Goal: Task Accomplishment & Management: Manage account settings

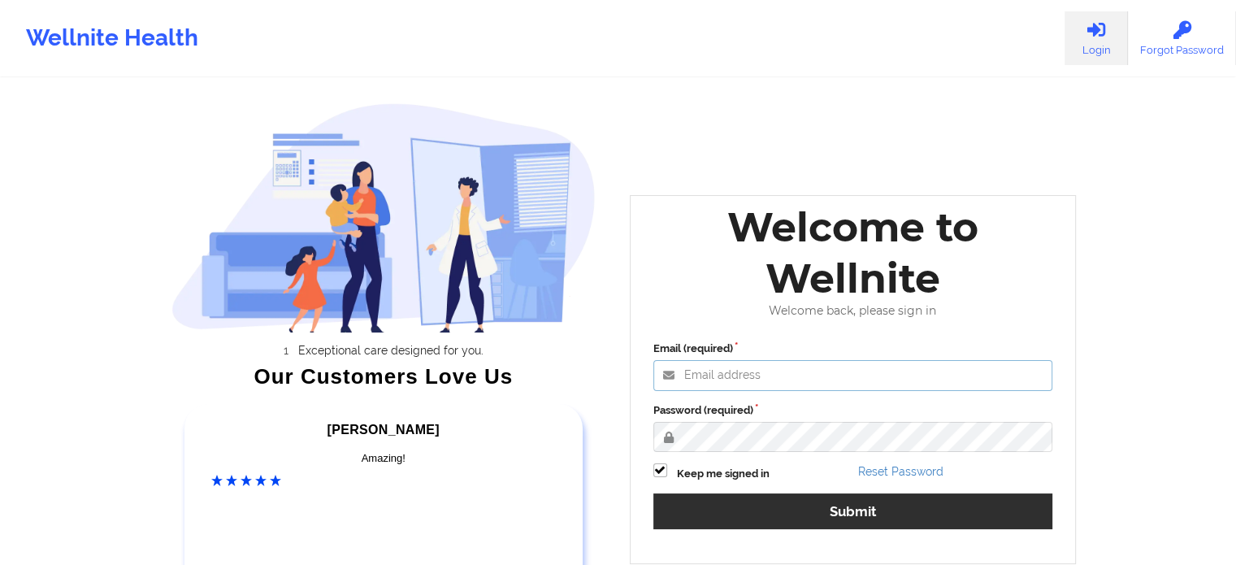
type input "[EMAIL_ADDRESS][DOMAIN_NAME]"
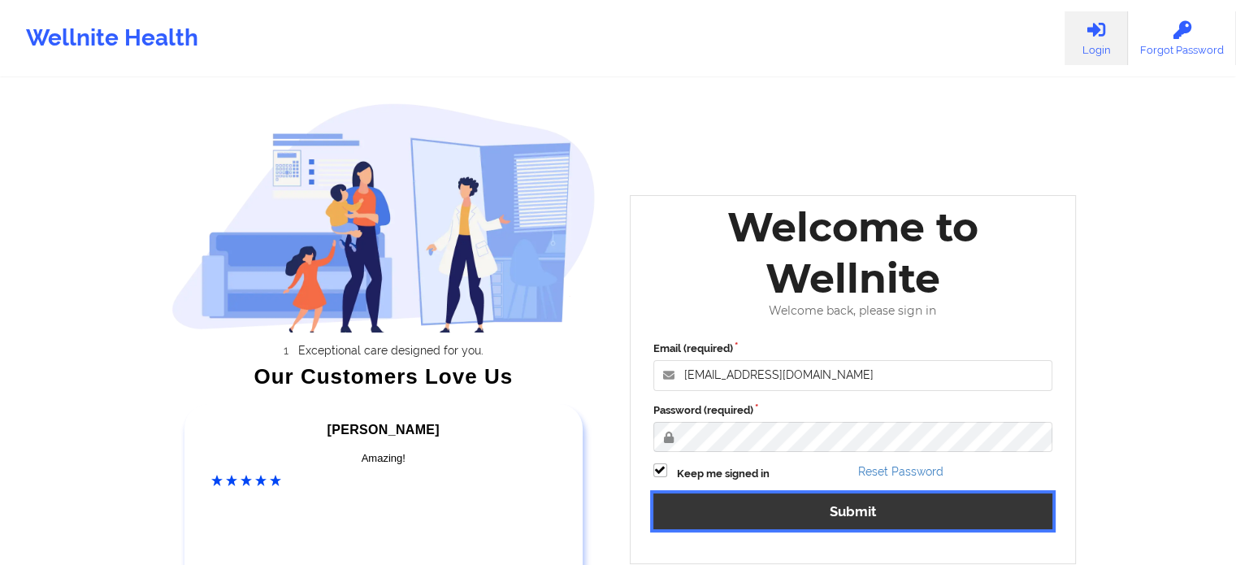
click at [717, 515] on button "Submit" at bounding box center [853, 510] width 400 height 35
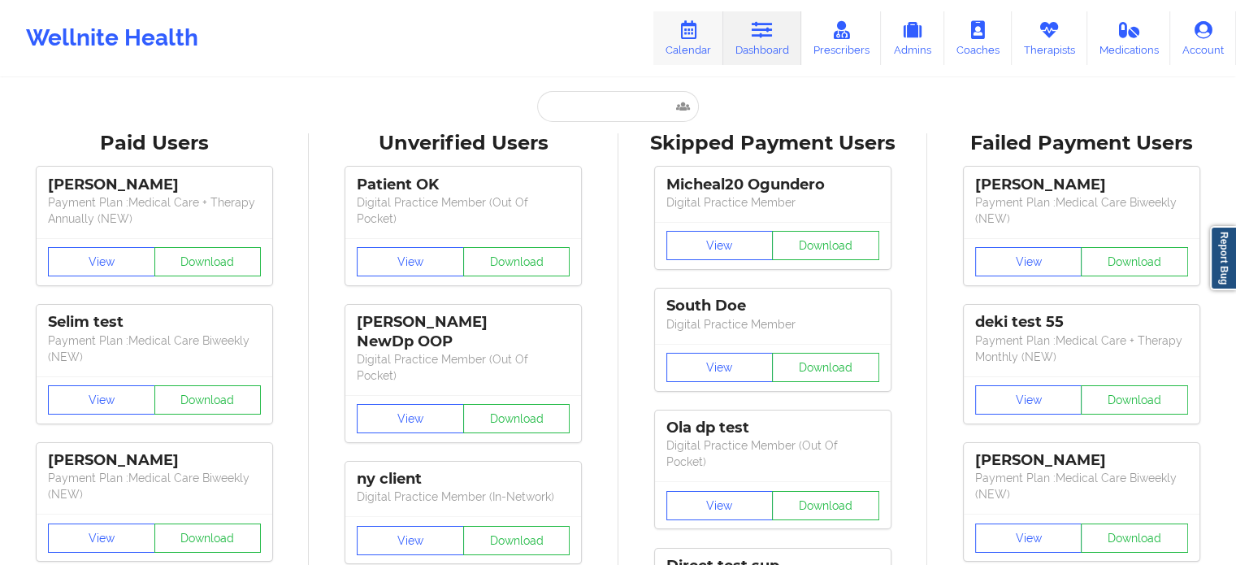
click at [682, 28] on icon at bounding box center [688, 30] width 21 height 18
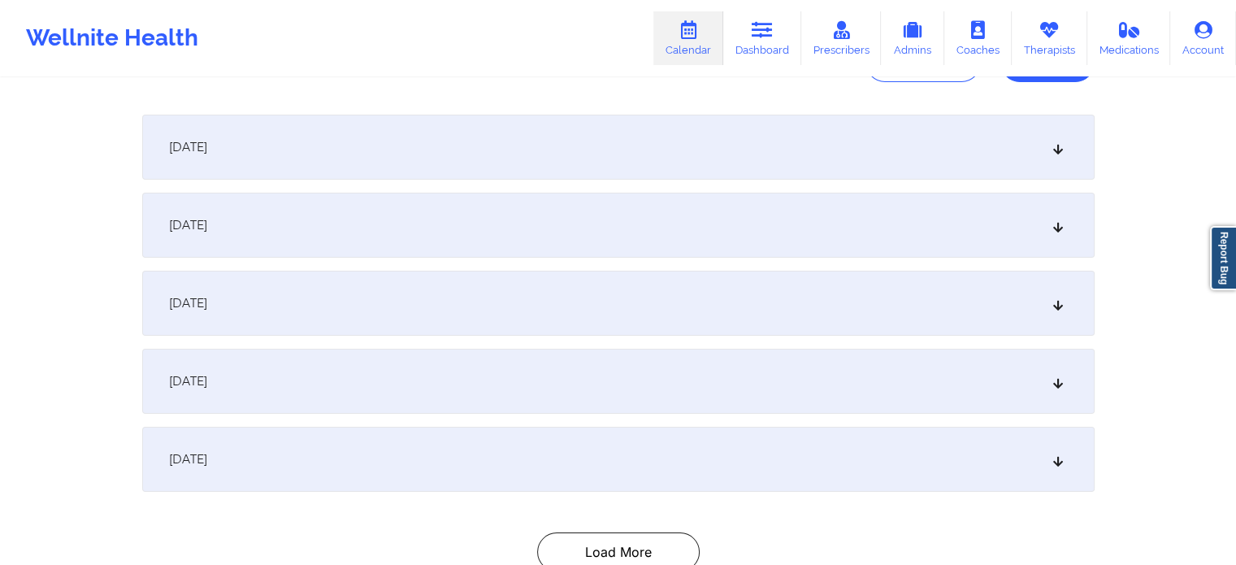
scroll to position [204, 0]
click at [1046, 233] on div "[DATE]" at bounding box center [618, 229] width 952 height 65
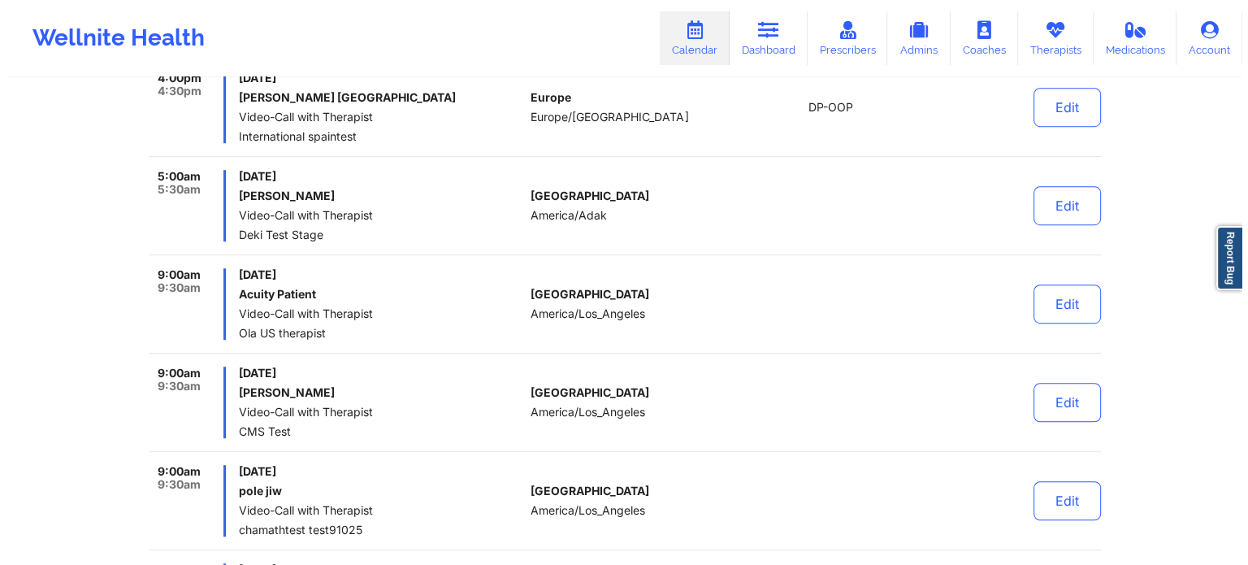
scroll to position [1020, 0]
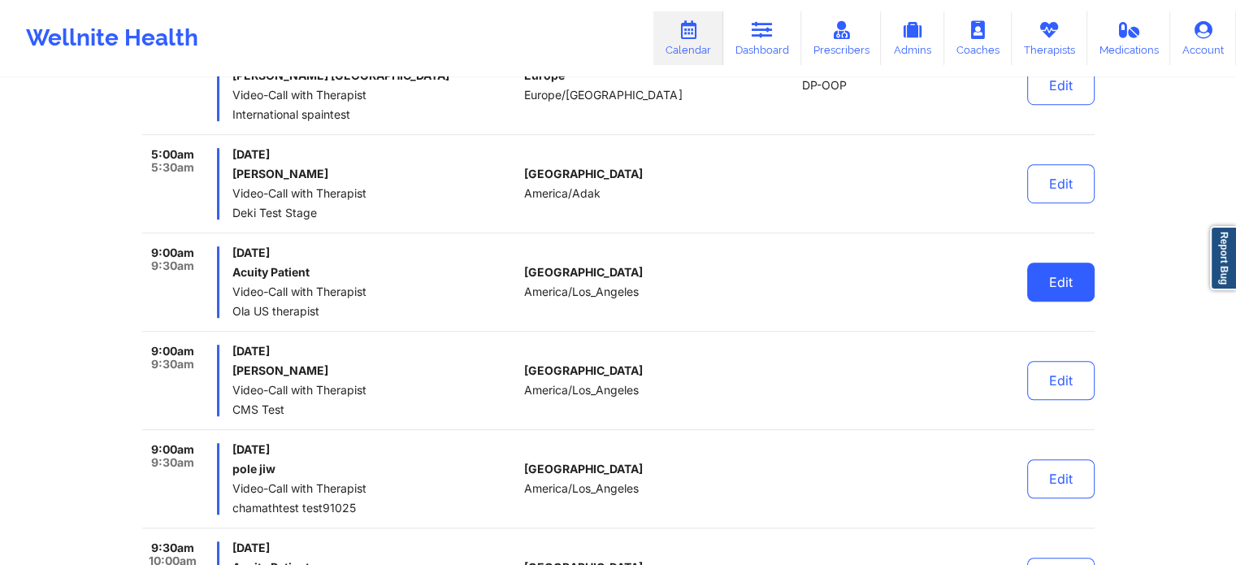
click at [1046, 273] on button "Edit" at bounding box center [1060, 281] width 67 height 39
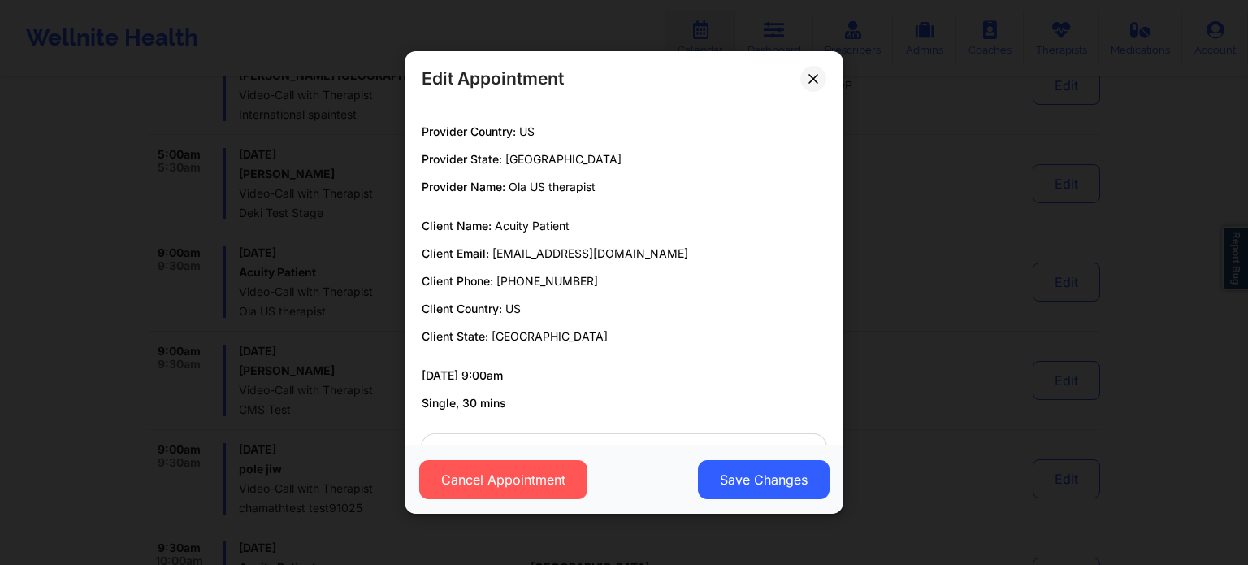
scroll to position [58, 0]
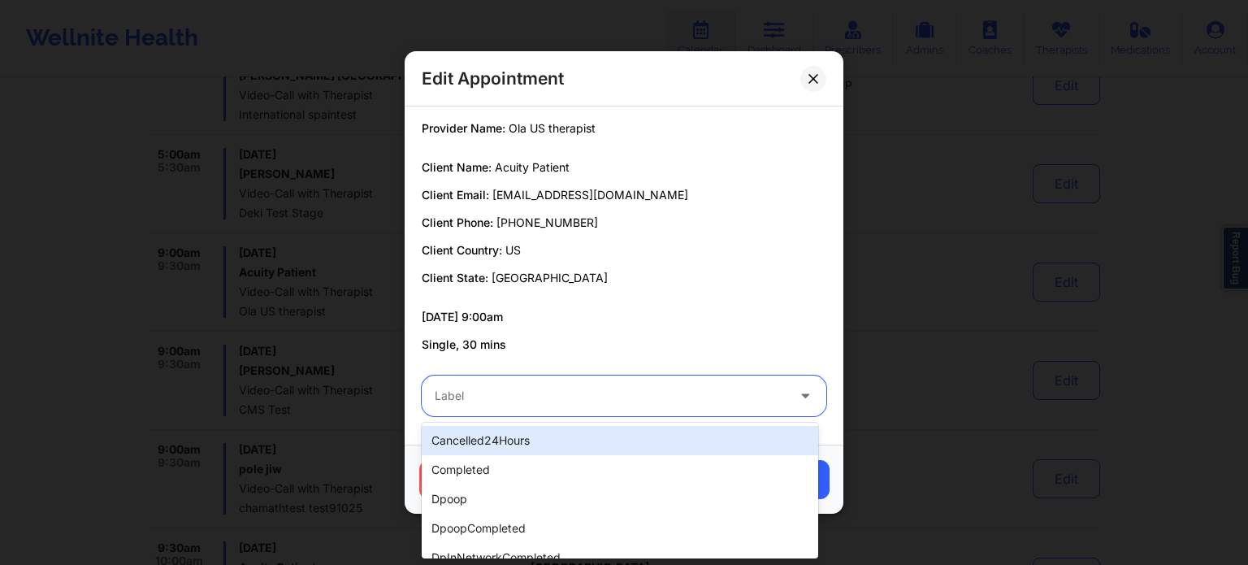
click at [680, 396] on div at bounding box center [610, 395] width 351 height 19
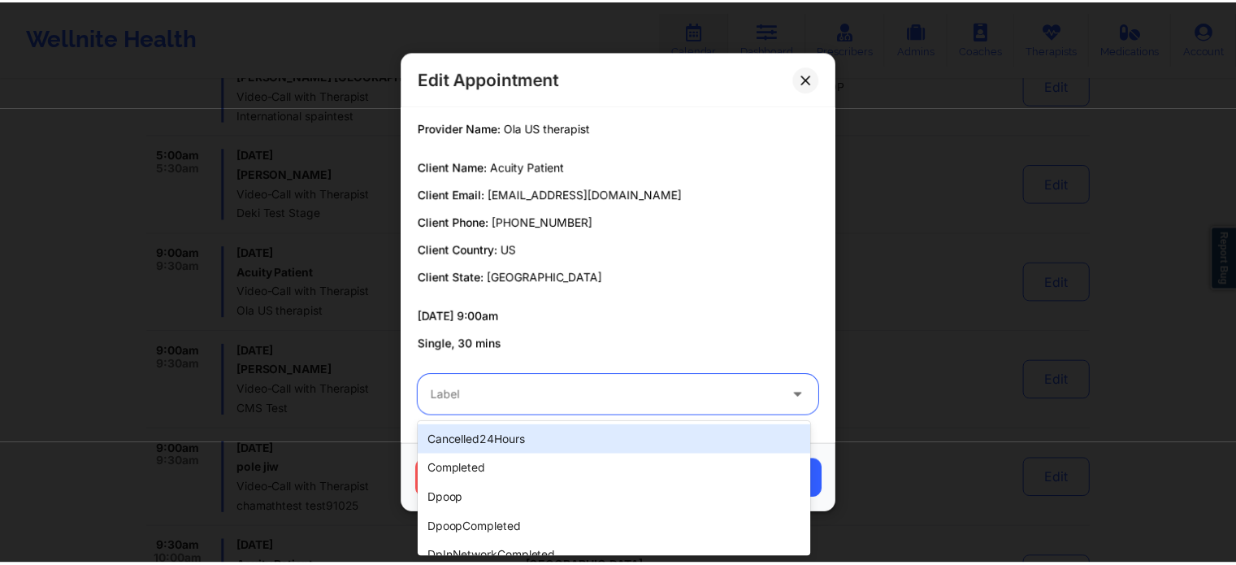
scroll to position [513, 0]
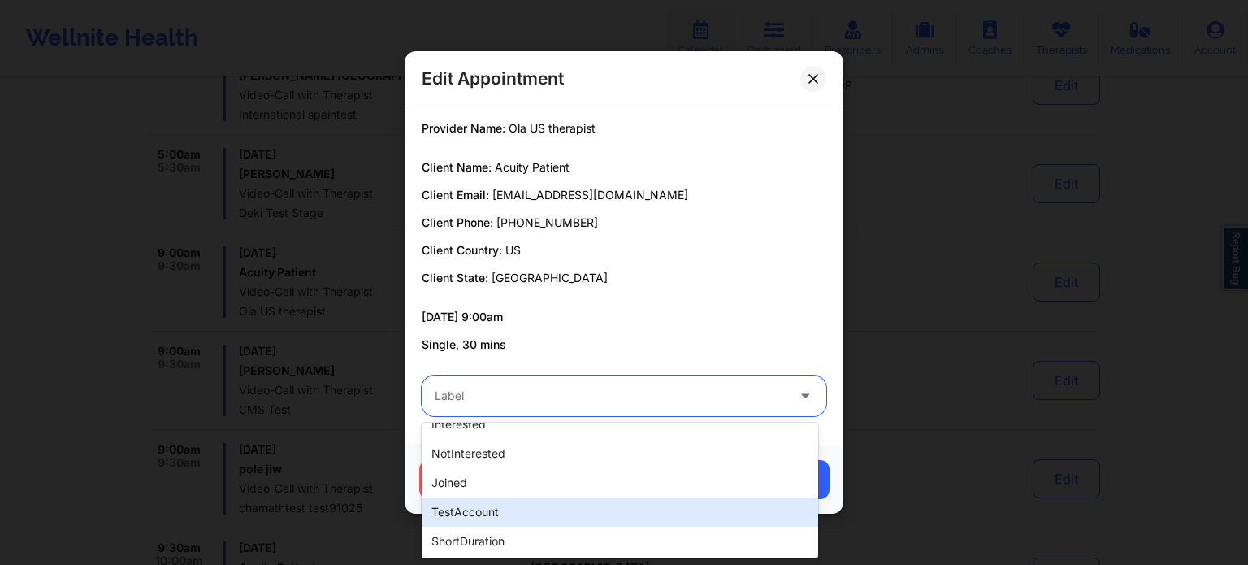
click at [475, 509] on div "testAccount" at bounding box center [620, 511] width 396 height 29
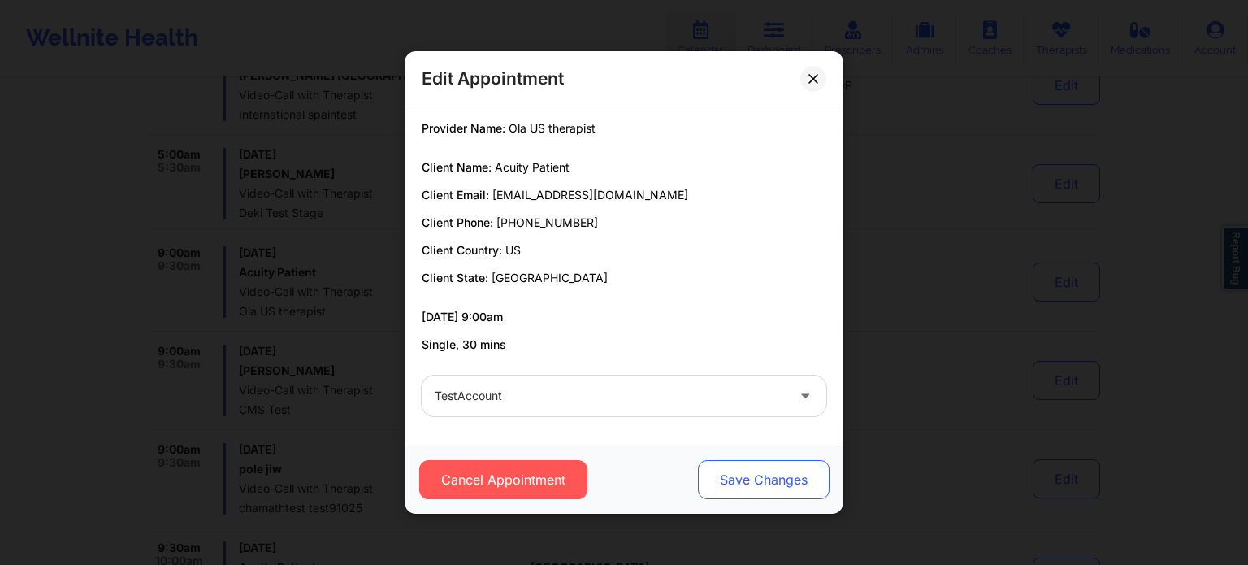
click at [789, 479] on button "Save Changes" at bounding box center [764, 479] width 132 height 39
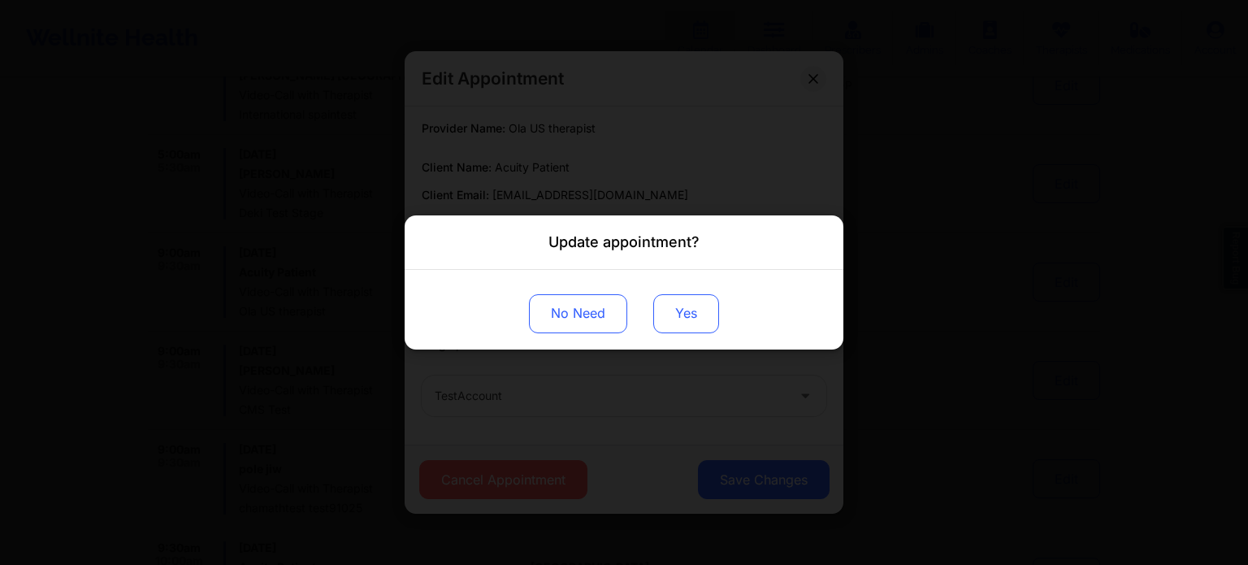
click at [676, 318] on button "Yes" at bounding box center [686, 313] width 66 height 39
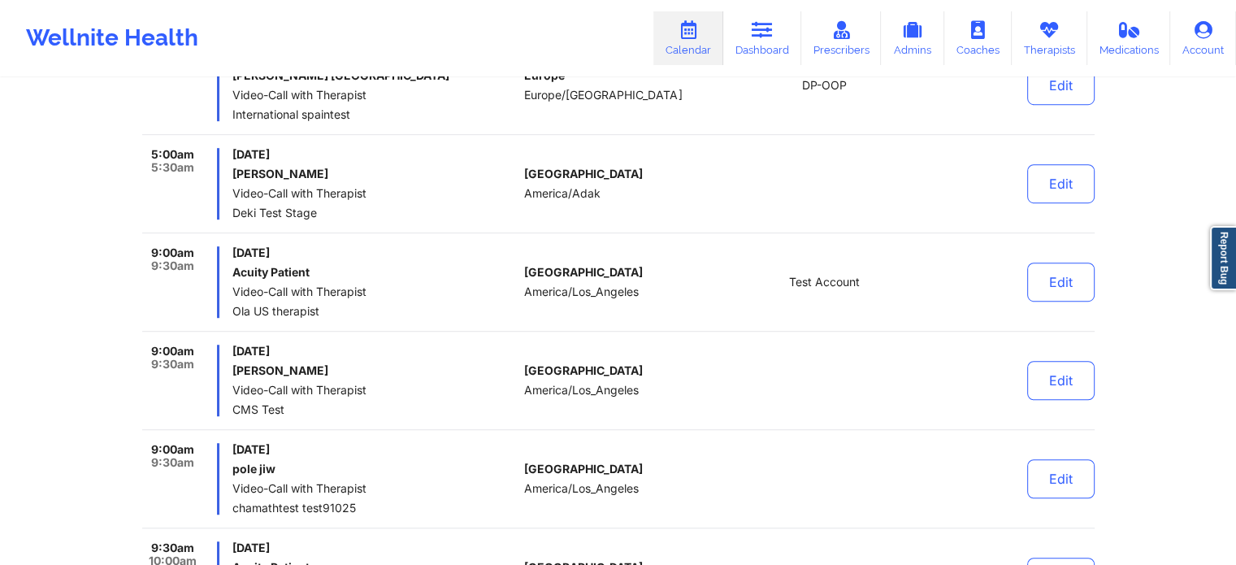
click at [968, 298] on div "Edit" at bounding box center [1018, 281] width 150 height 71
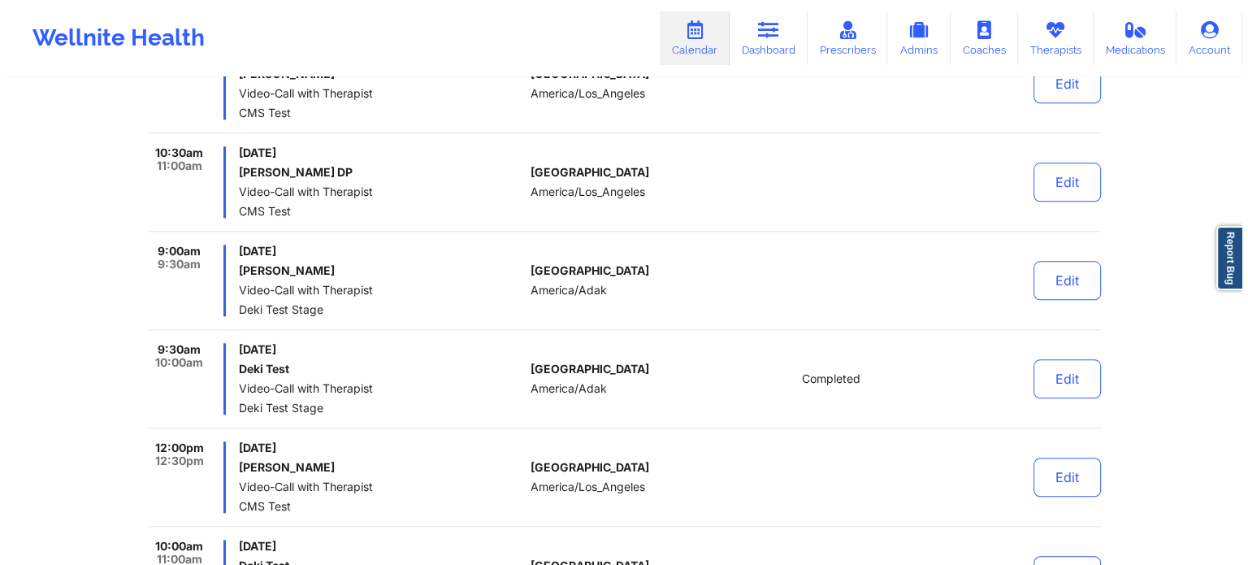
scroll to position [1606, 0]
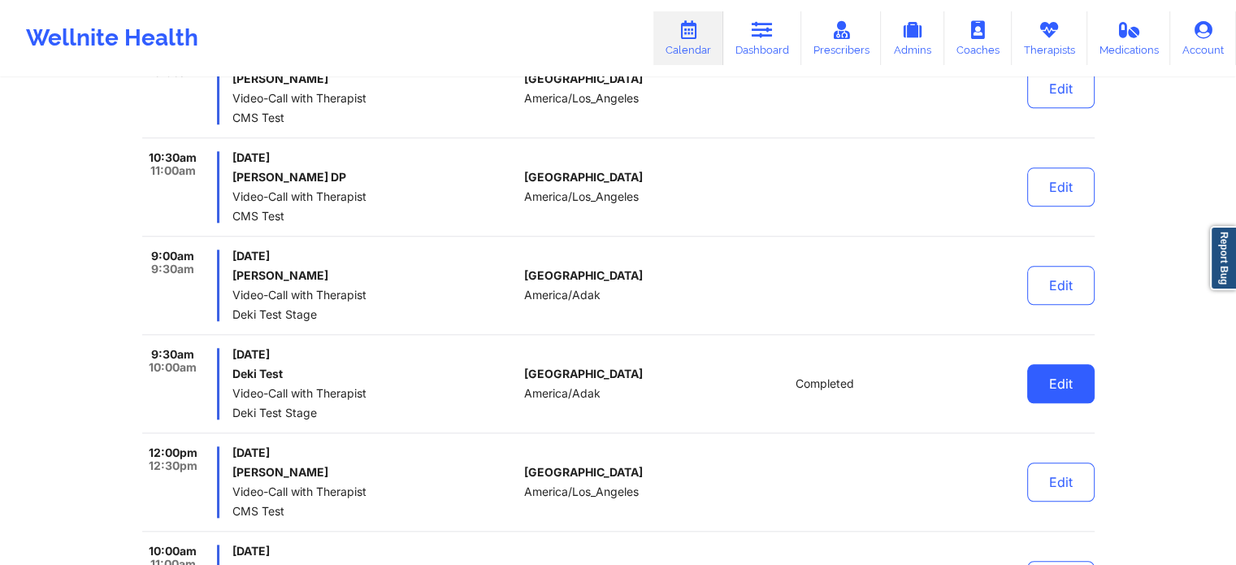
click at [1043, 381] on button "Edit" at bounding box center [1060, 383] width 67 height 39
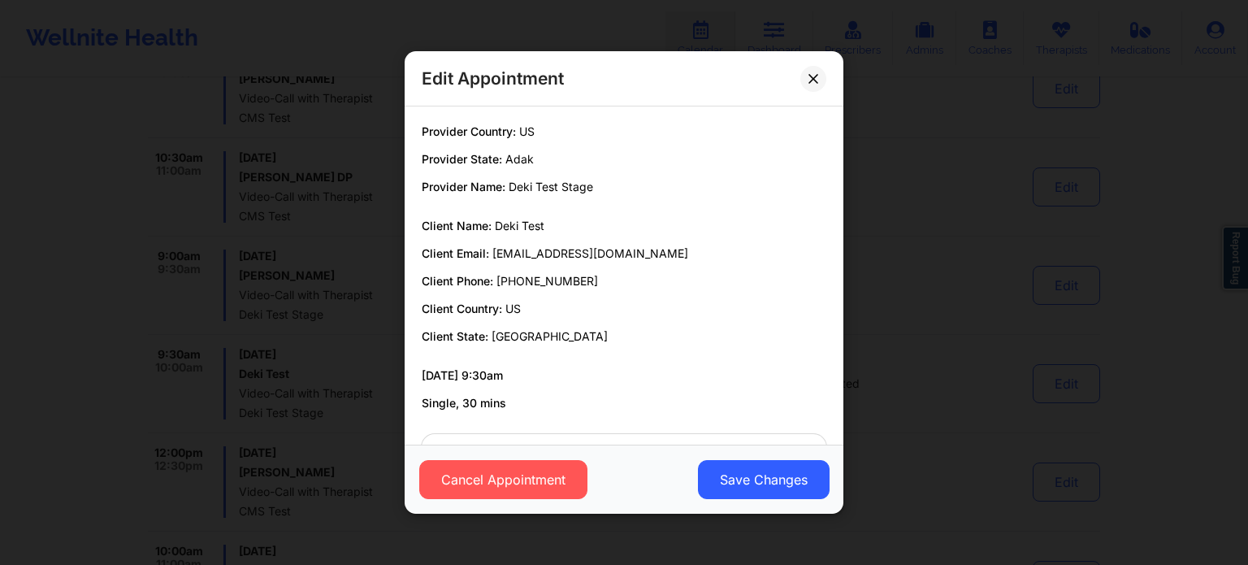
scroll to position [58, 0]
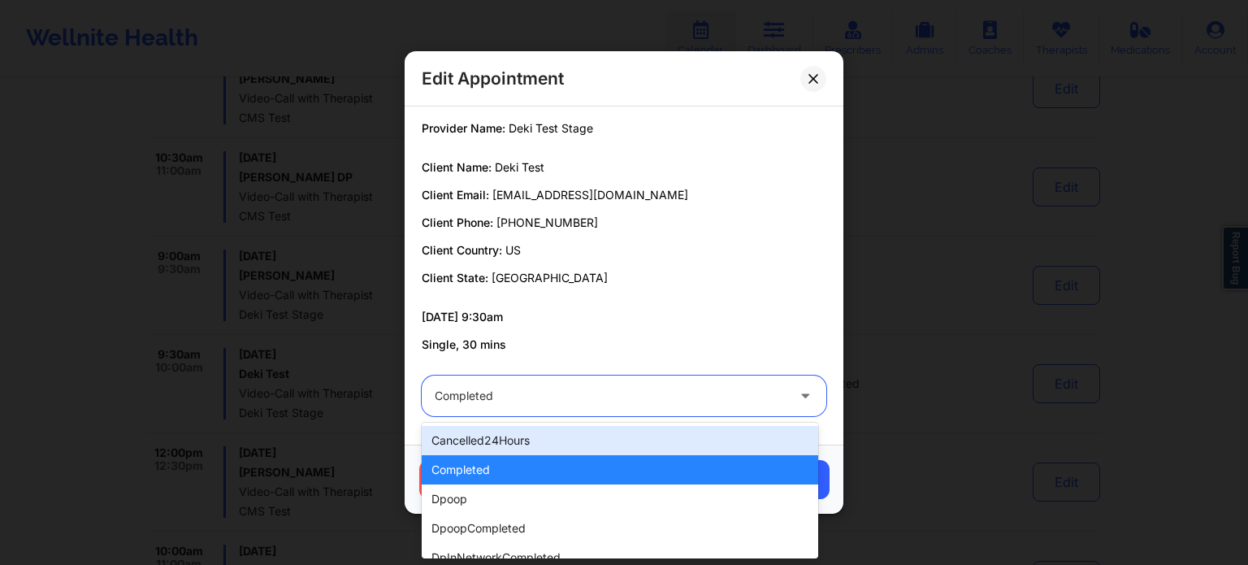
click at [634, 404] on div at bounding box center [610, 395] width 351 height 19
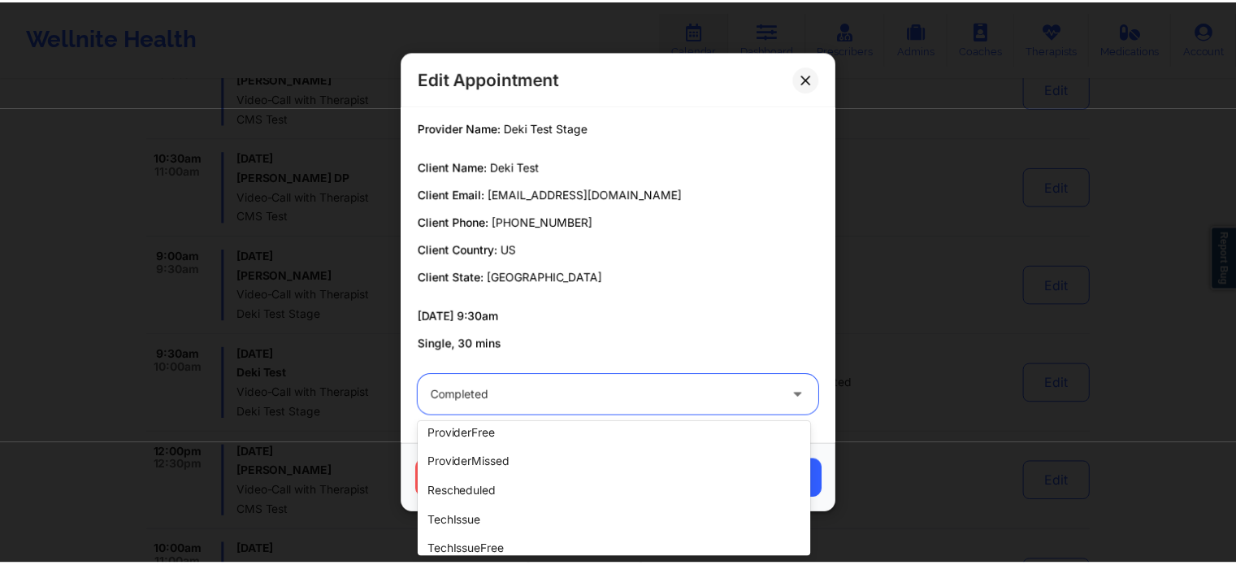
scroll to position [513, 0]
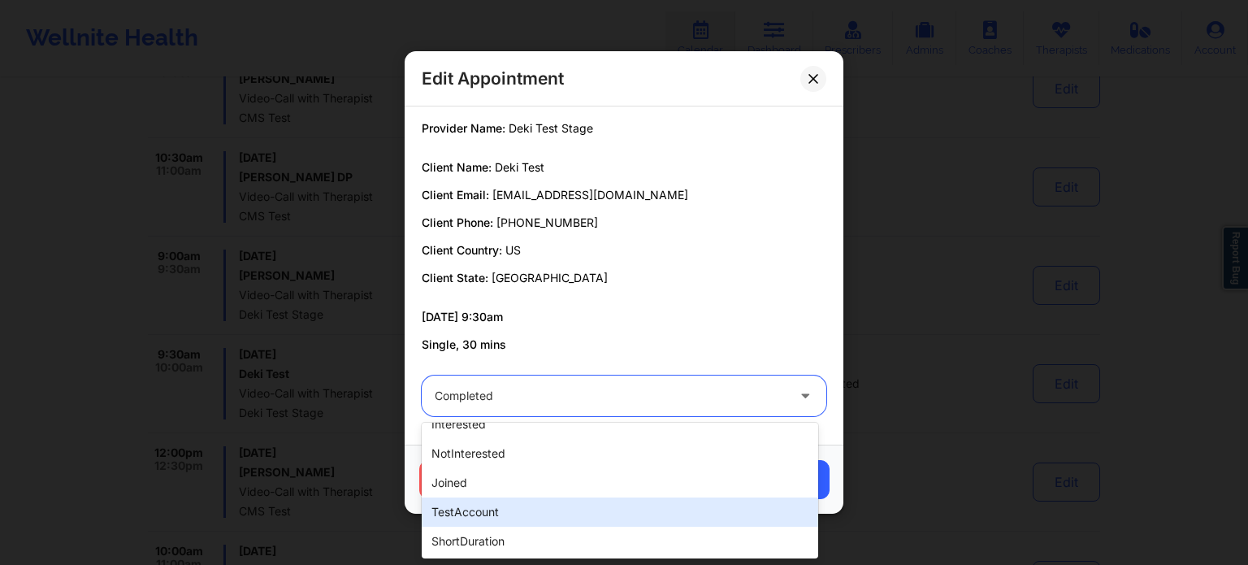
click at [484, 509] on div "testAccount" at bounding box center [620, 511] width 396 height 29
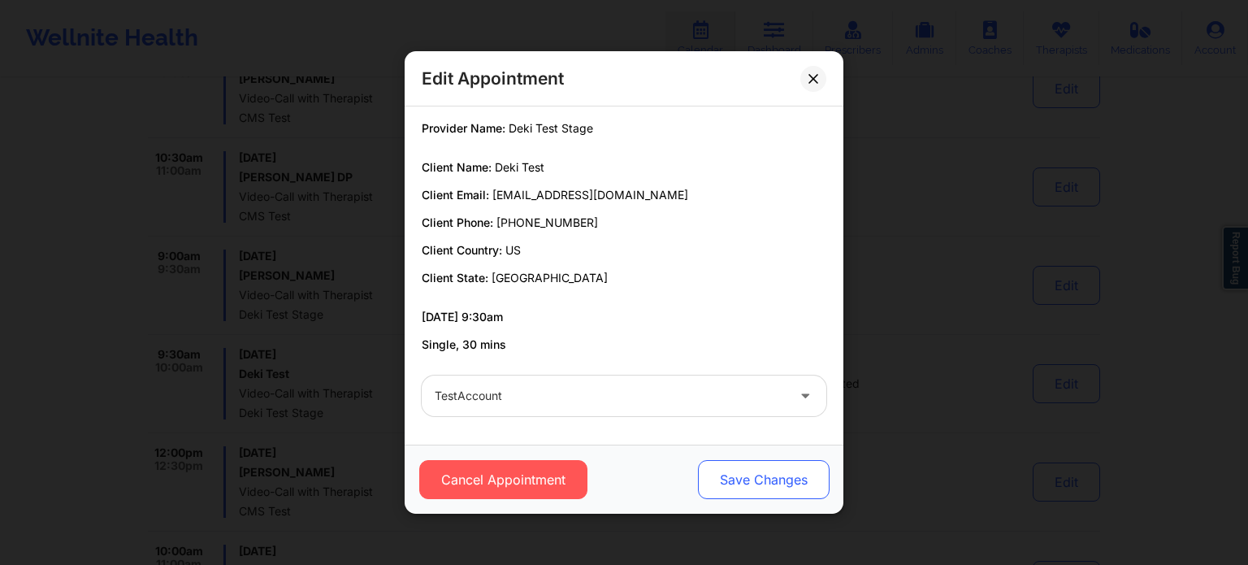
click at [751, 478] on button "Save Changes" at bounding box center [764, 479] width 132 height 39
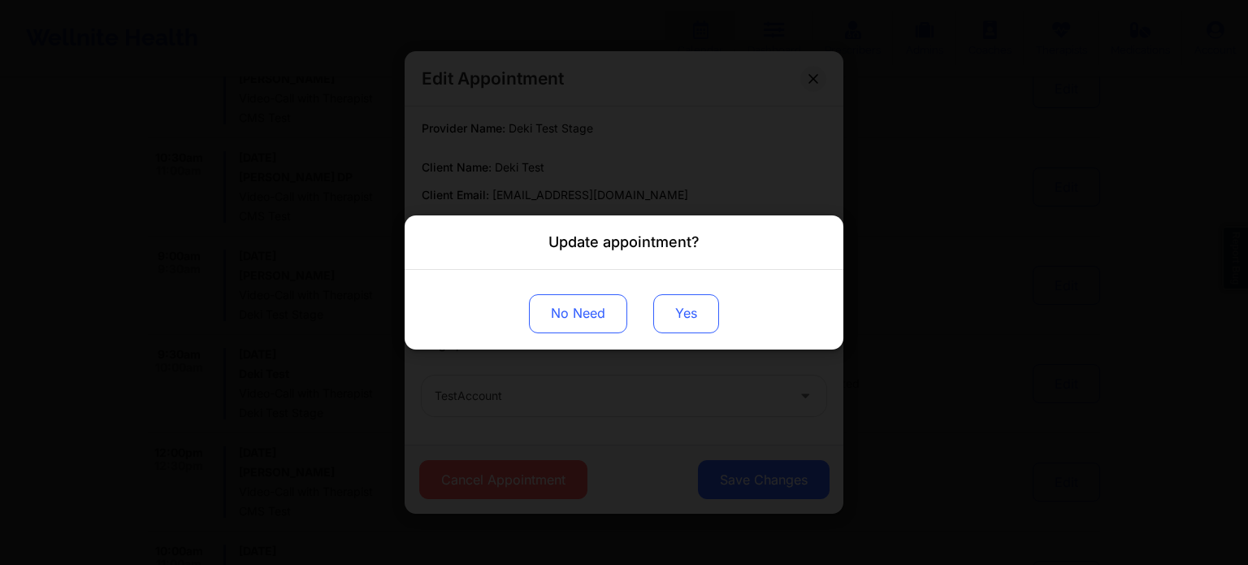
click at [684, 308] on button "Yes" at bounding box center [686, 313] width 66 height 39
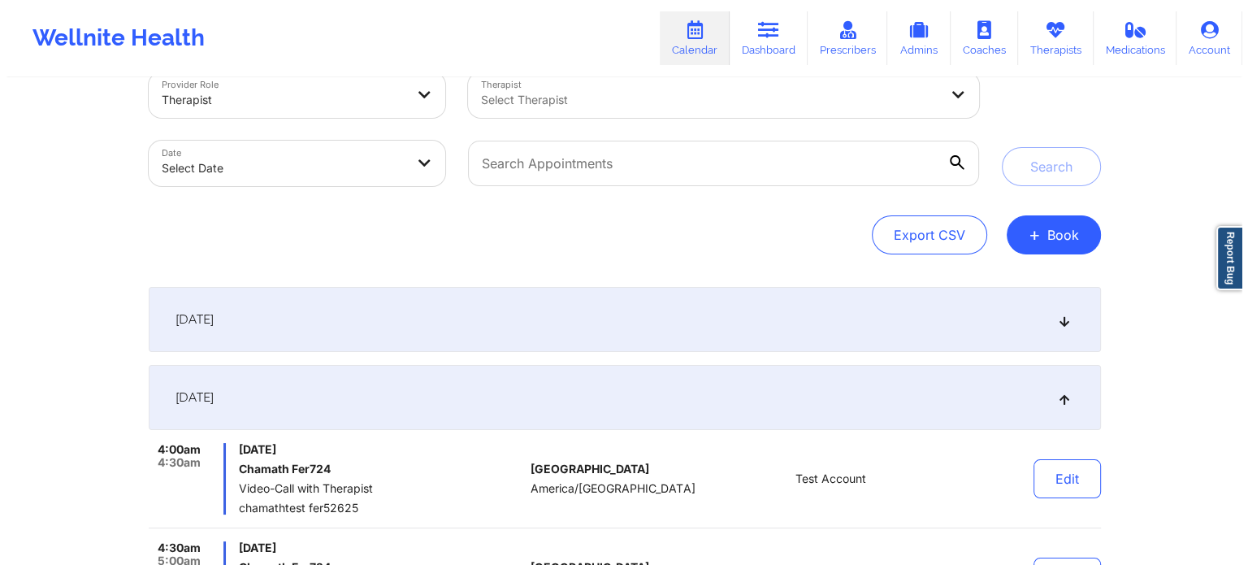
scroll to position [0, 0]
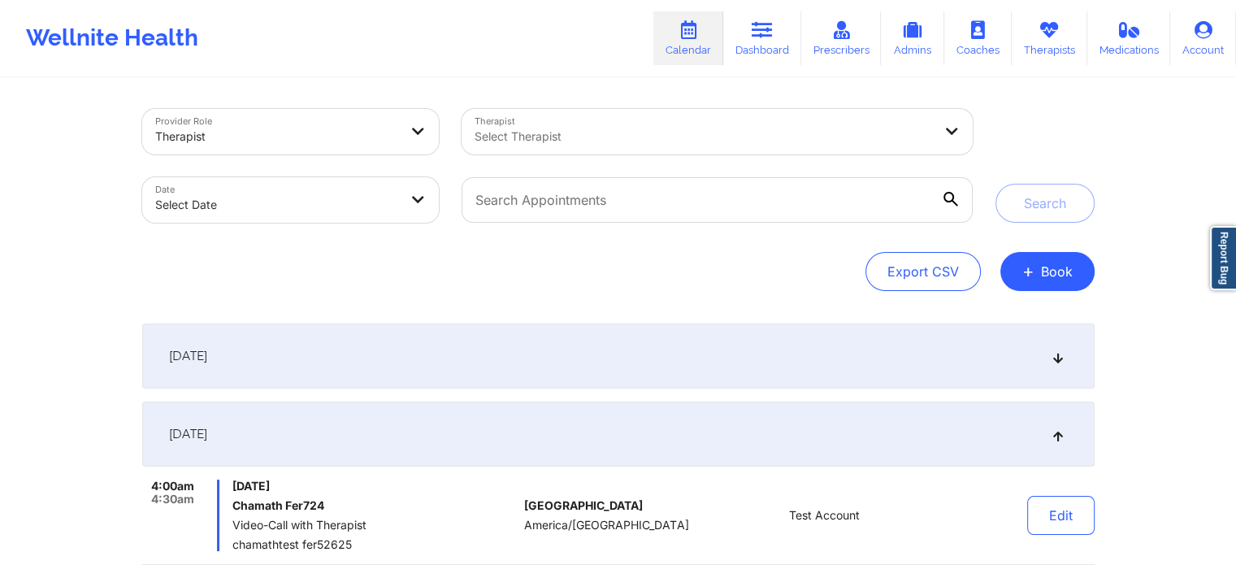
click at [346, 188] on body "Wellnite Health Calendar Dashboard Prescribers Admins Coaches Therapists Medica…" at bounding box center [618, 282] width 1236 height 565
select select "2025-8"
select select "2025-9"
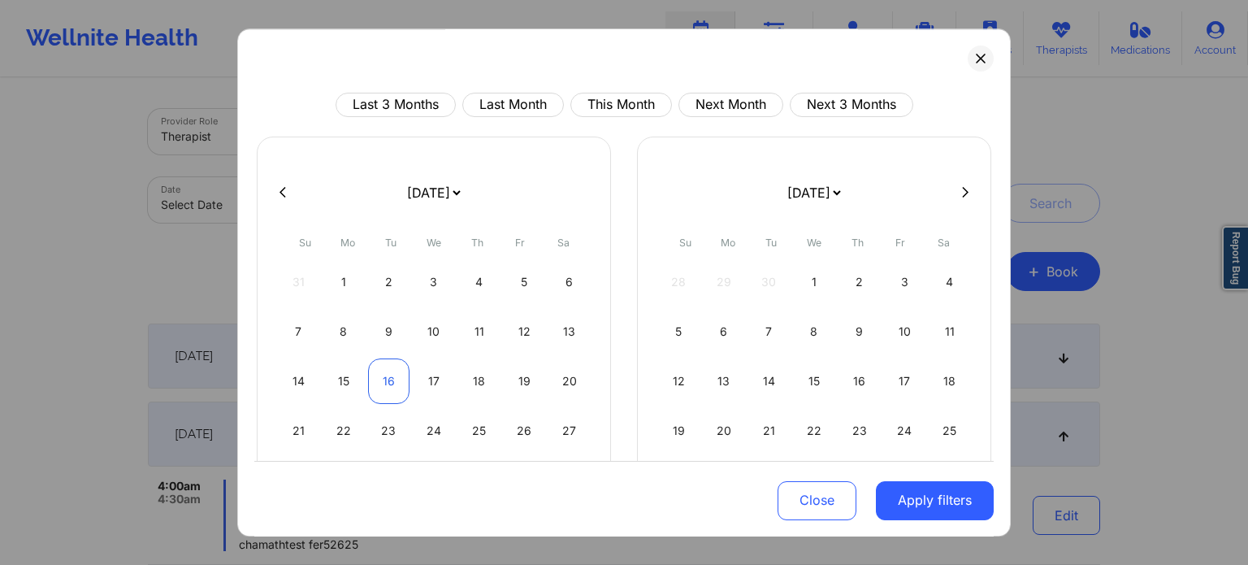
click at [395, 387] on div "16" at bounding box center [388, 380] width 41 height 45
select select "2025-8"
select select "2025-9"
select select "2025-8"
select select "2025-9"
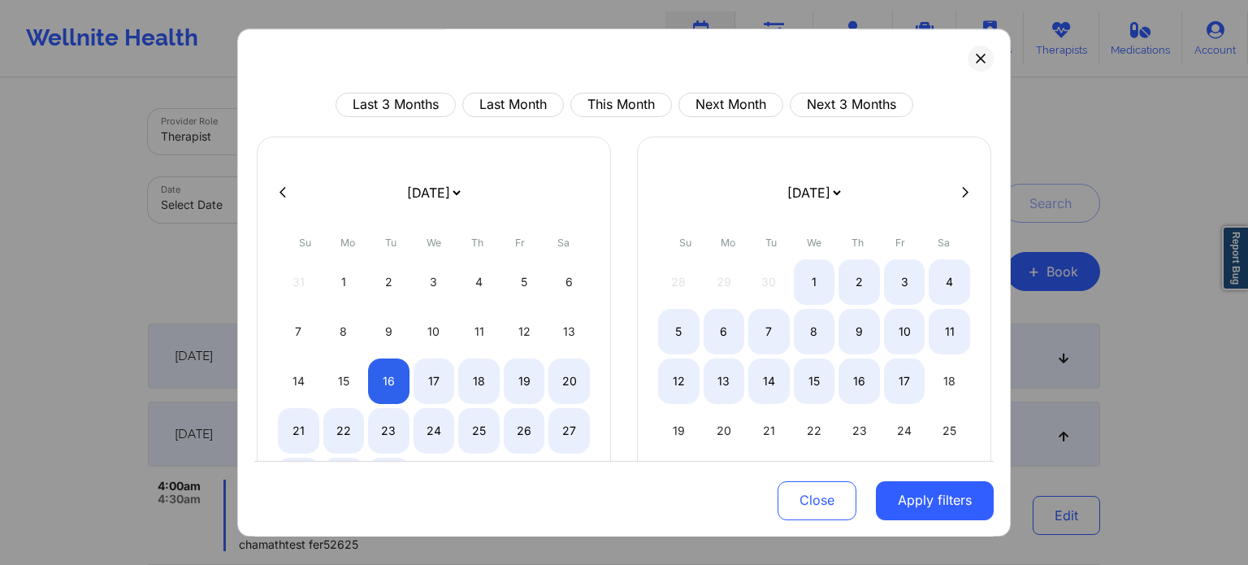
select select "2025-8"
select select "2025-9"
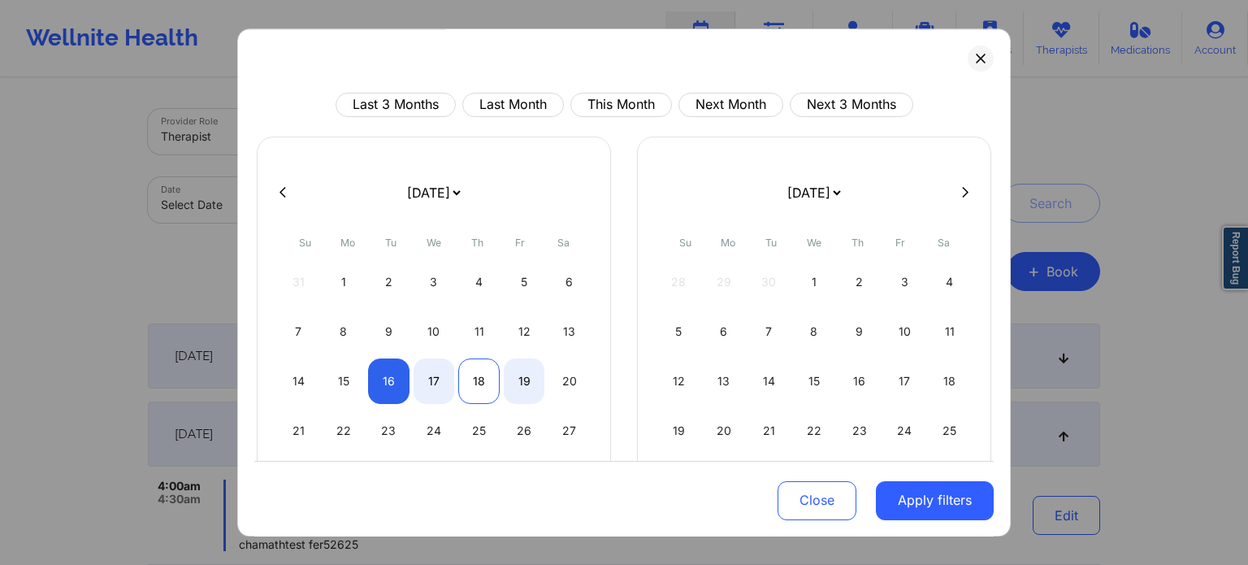
select select "2025-8"
select select "2025-9"
select select "2025-8"
select select "2025-9"
click at [377, 389] on div "16" at bounding box center [388, 380] width 41 height 45
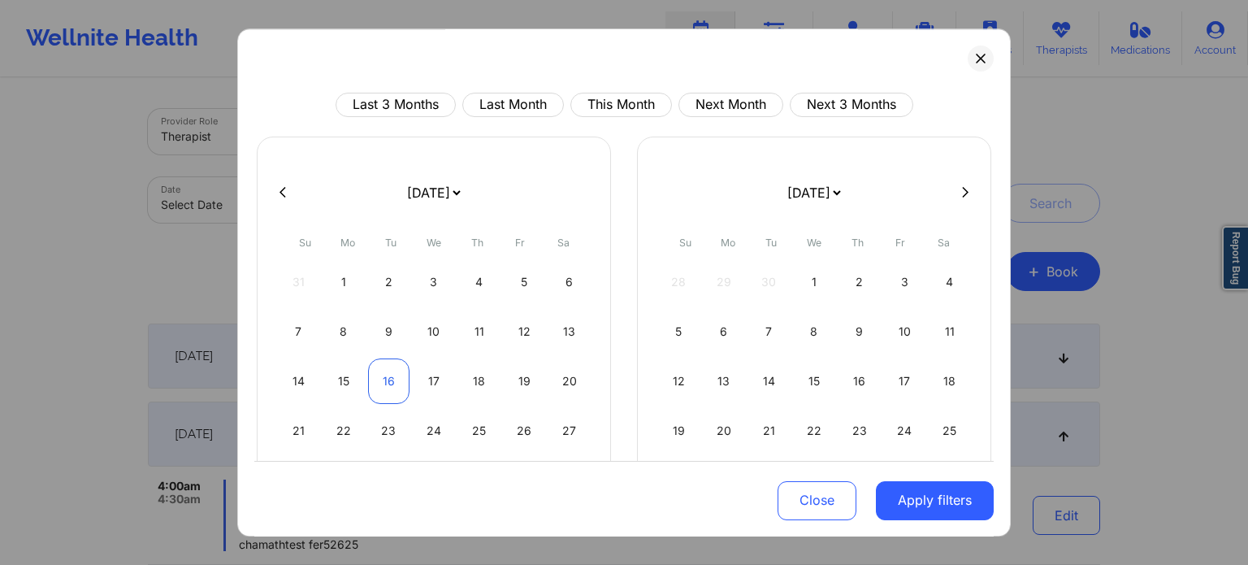
select select "2025-8"
select select "2025-9"
click at [887, 507] on button "Apply filters" at bounding box center [935, 499] width 118 height 39
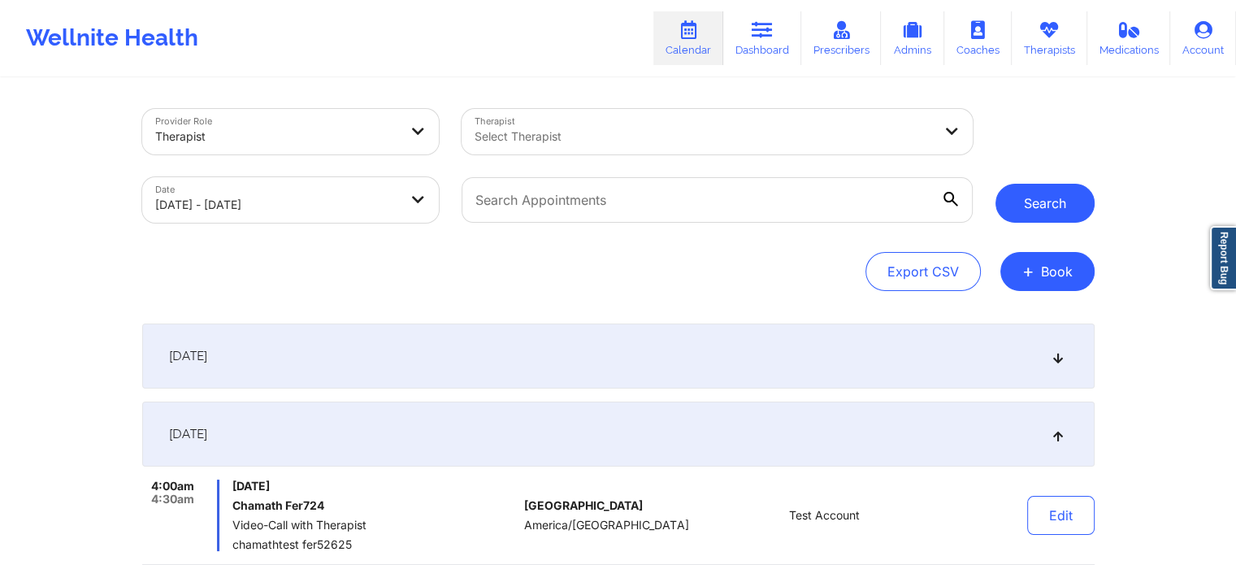
click at [1030, 197] on button "Search" at bounding box center [1044, 203] width 99 height 39
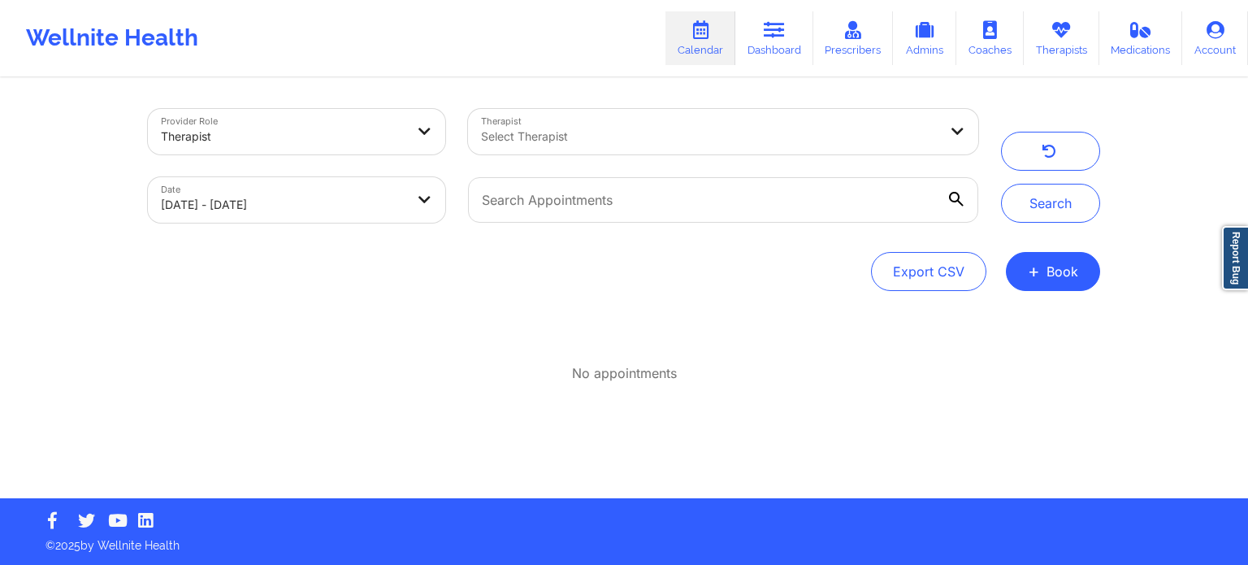
select select "2025-8"
select select "2025-9"
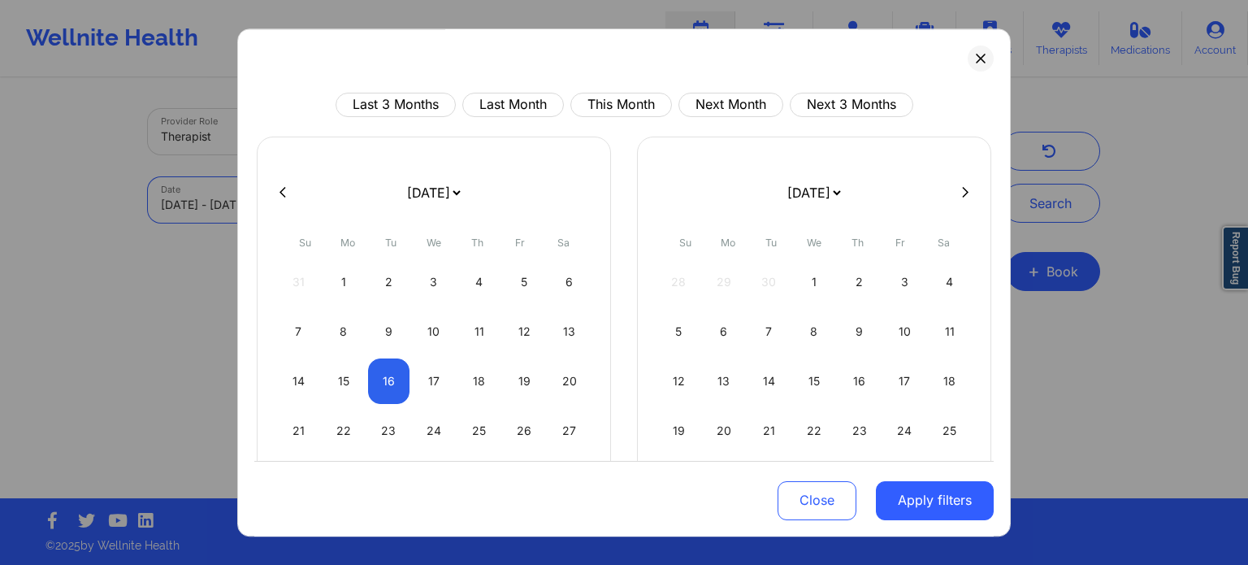
click at [223, 197] on body "Wellnite Health Calendar Dashboard Prescribers Admins Coaches Therapists Medica…" at bounding box center [624, 282] width 1248 height 565
click at [379, 383] on div "16" at bounding box center [388, 380] width 41 height 45
select select "2025-8"
select select "2025-9"
select select "2025-8"
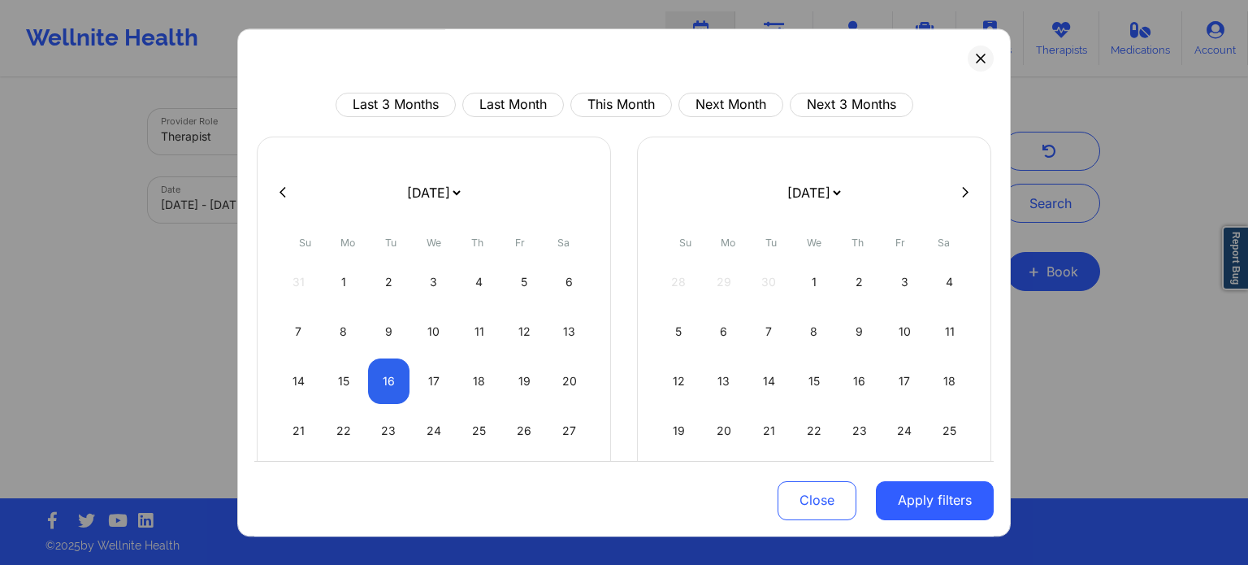
select select "2025-9"
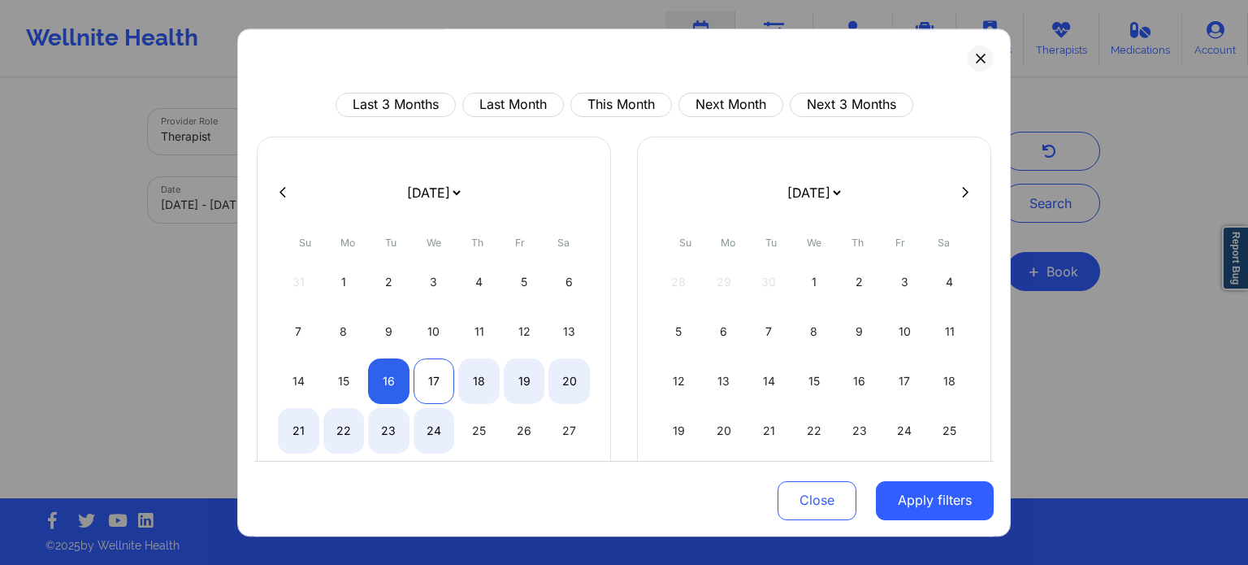
select select "2025-8"
select select "2025-9"
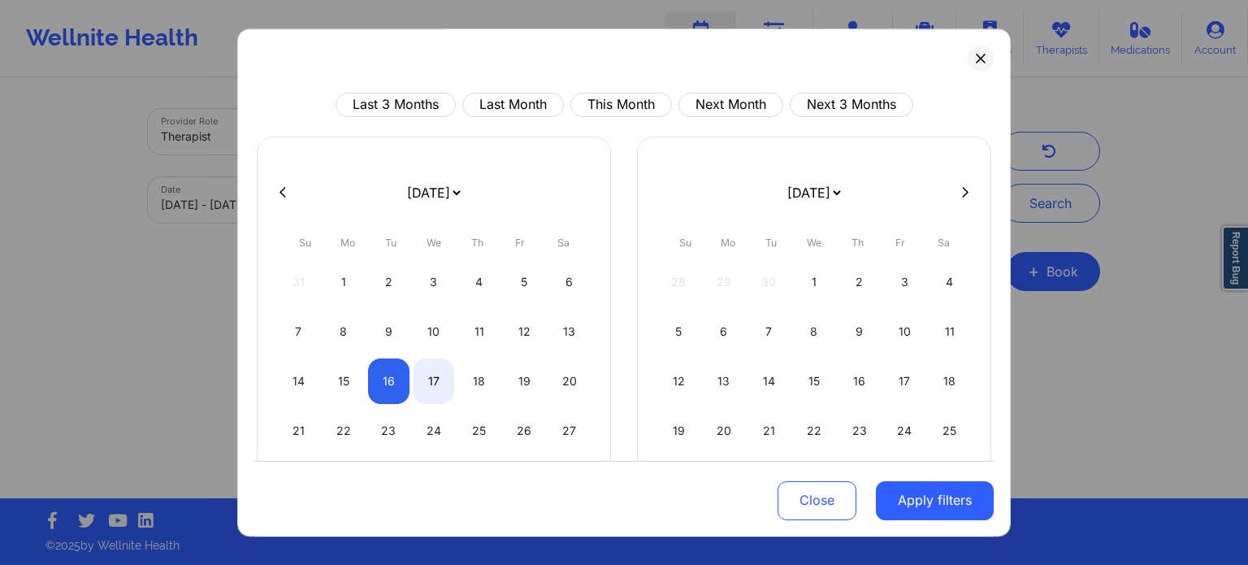
select select "2025-8"
select select "2025-9"
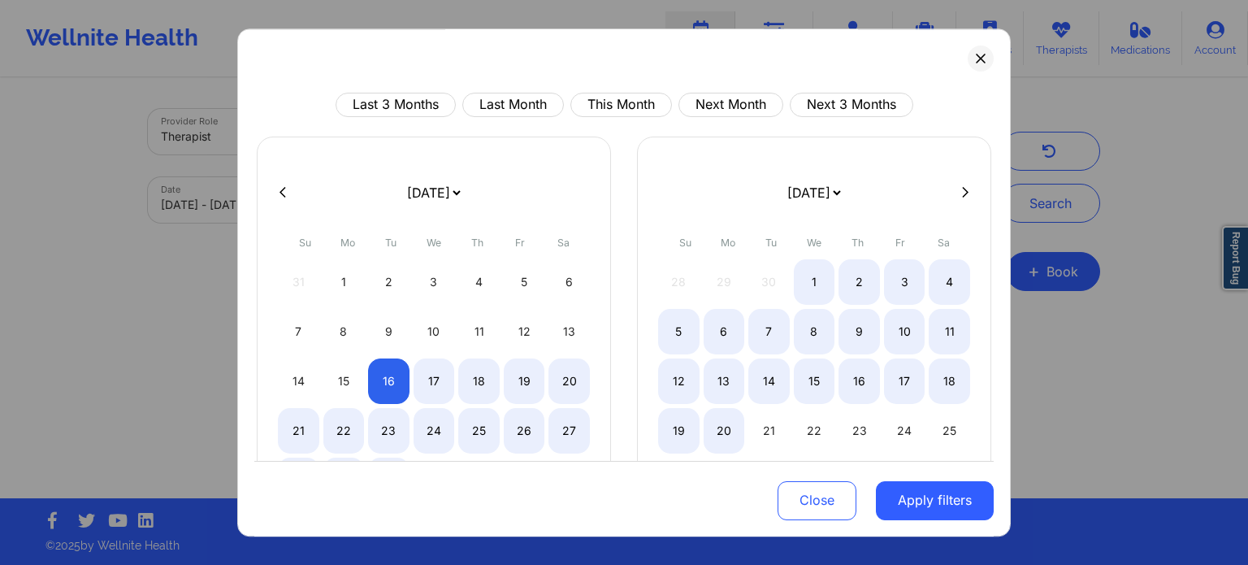
select select "2025-8"
select select "2025-9"
select select "2025-8"
select select "2025-9"
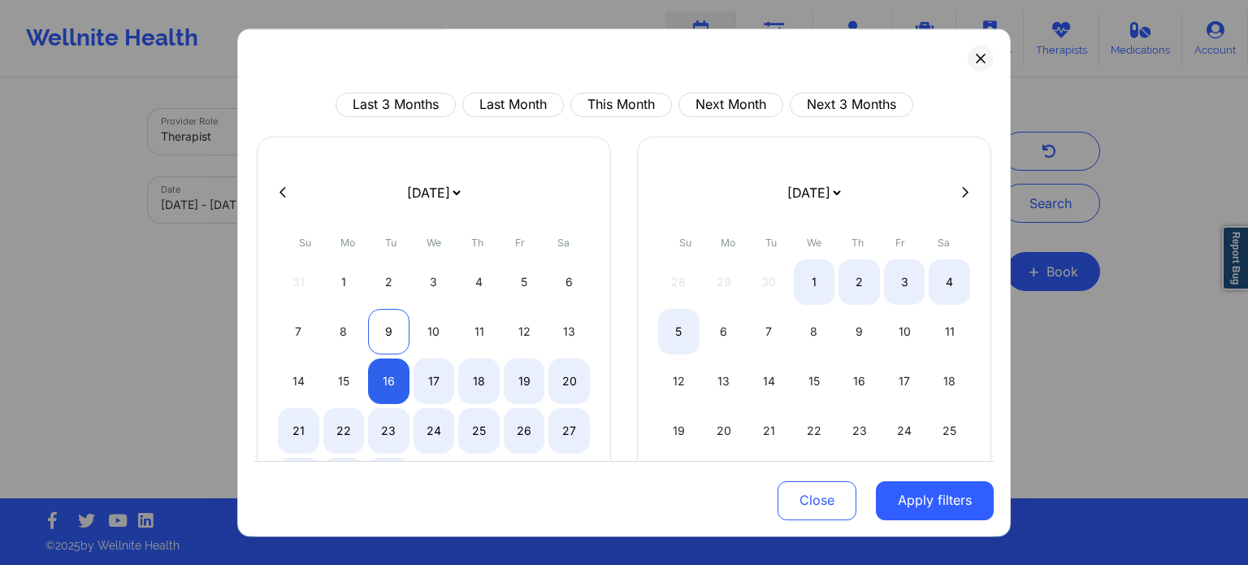
select select "2025-8"
select select "2025-9"
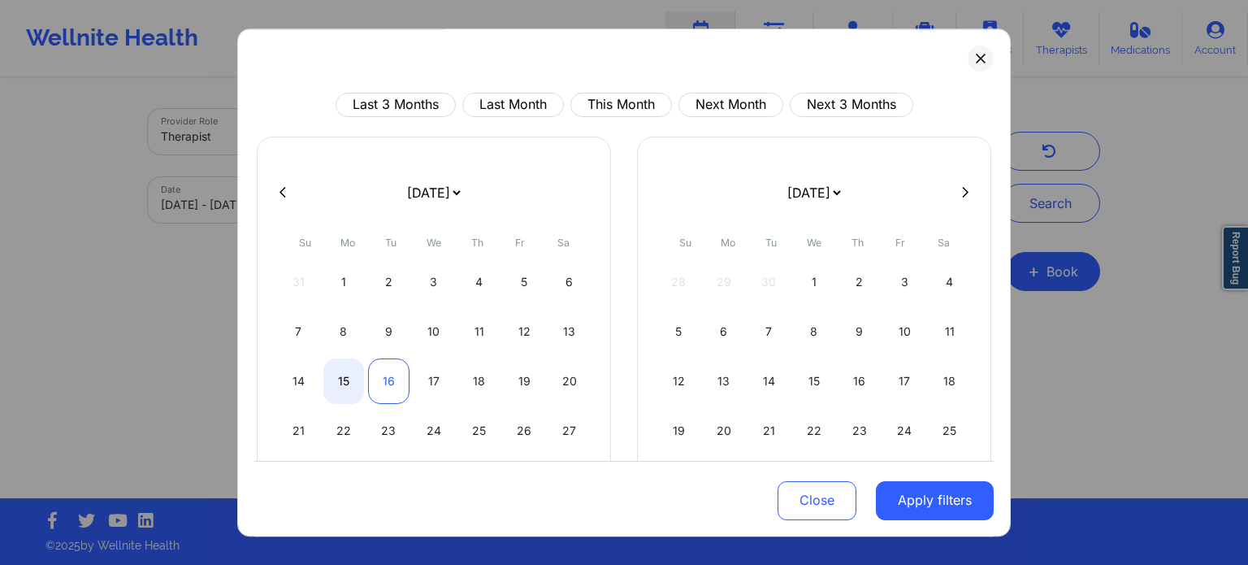
select select "2025-8"
select select "2025-9"
select select "2025-8"
select select "2025-9"
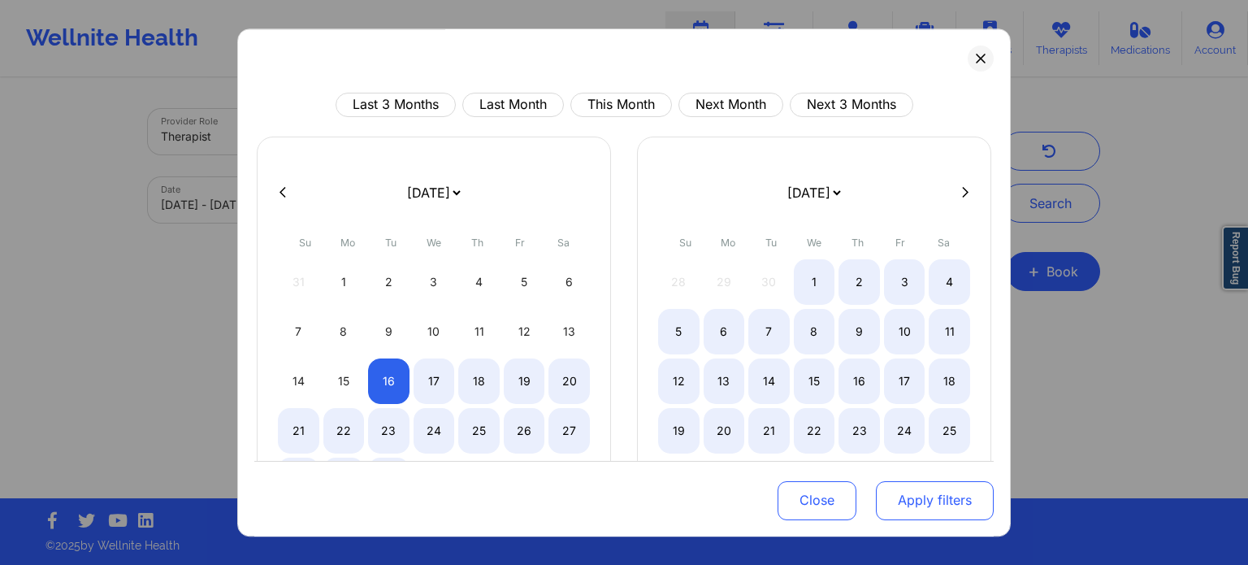
click at [926, 507] on button "Apply filters" at bounding box center [935, 499] width 118 height 39
click at [911, 522] on div "Close Apply filters" at bounding box center [623, 498] width 739 height 76
click at [911, 516] on button "Apply filters" at bounding box center [935, 499] width 118 height 39
click at [917, 504] on button "Apply filters" at bounding box center [935, 499] width 118 height 39
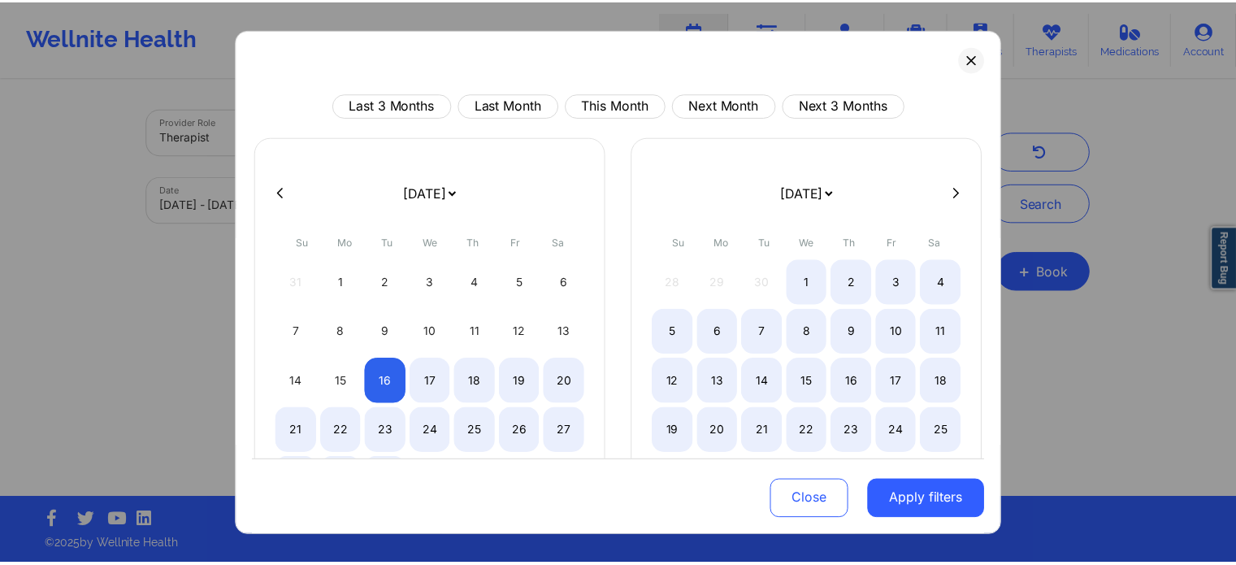
scroll to position [93, 0]
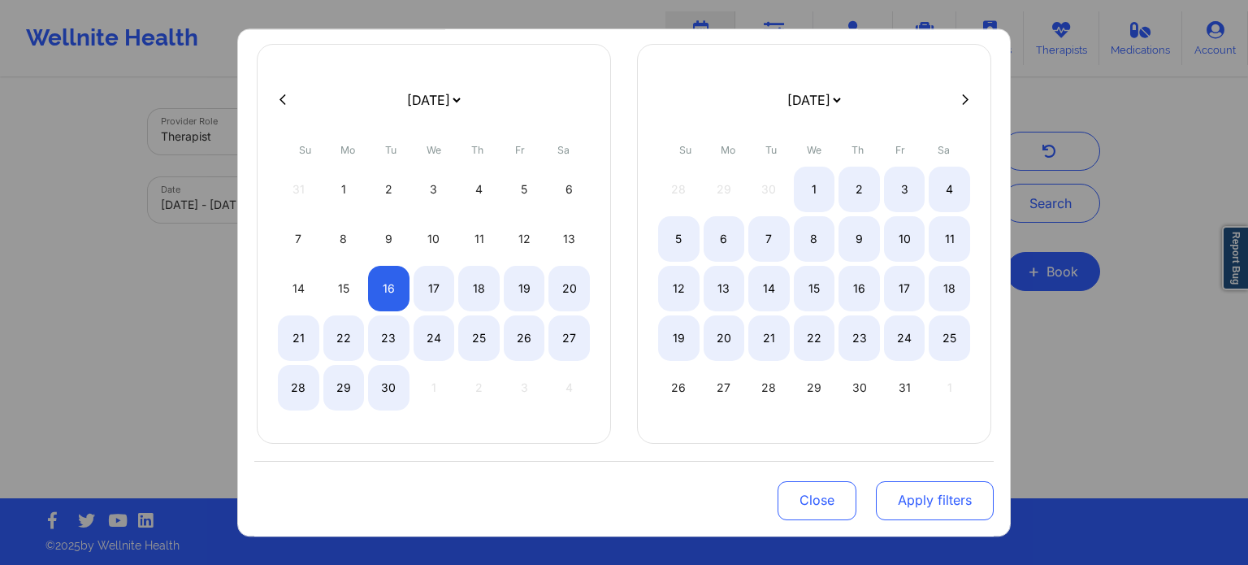
click at [896, 484] on button "Apply filters" at bounding box center [935, 499] width 118 height 39
select select "2025-8"
select select "2025-9"
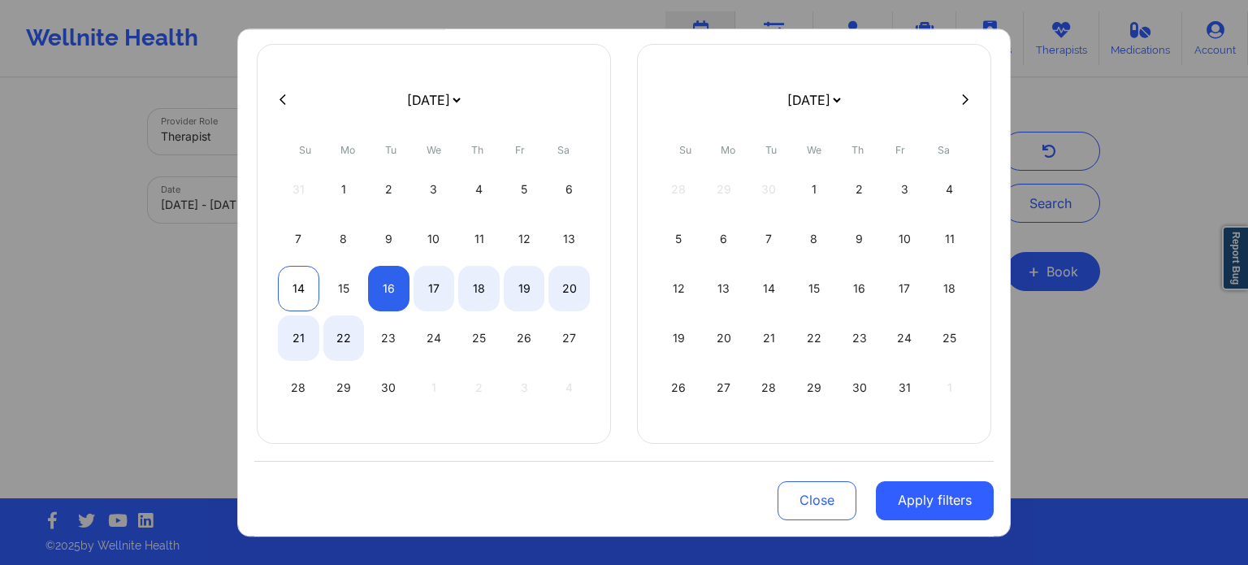
select select "2025-8"
select select "2025-9"
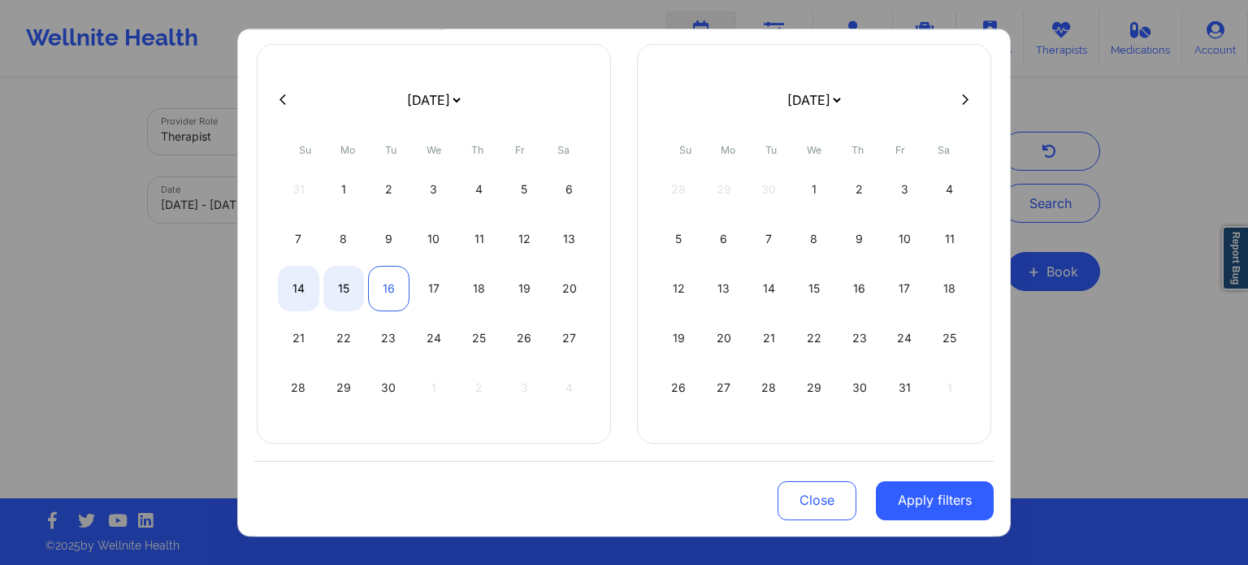
select select "2025-8"
select select "2025-9"
click at [374, 288] on div "16" at bounding box center [388, 288] width 41 height 45
select select "2025-8"
select select "2025-9"
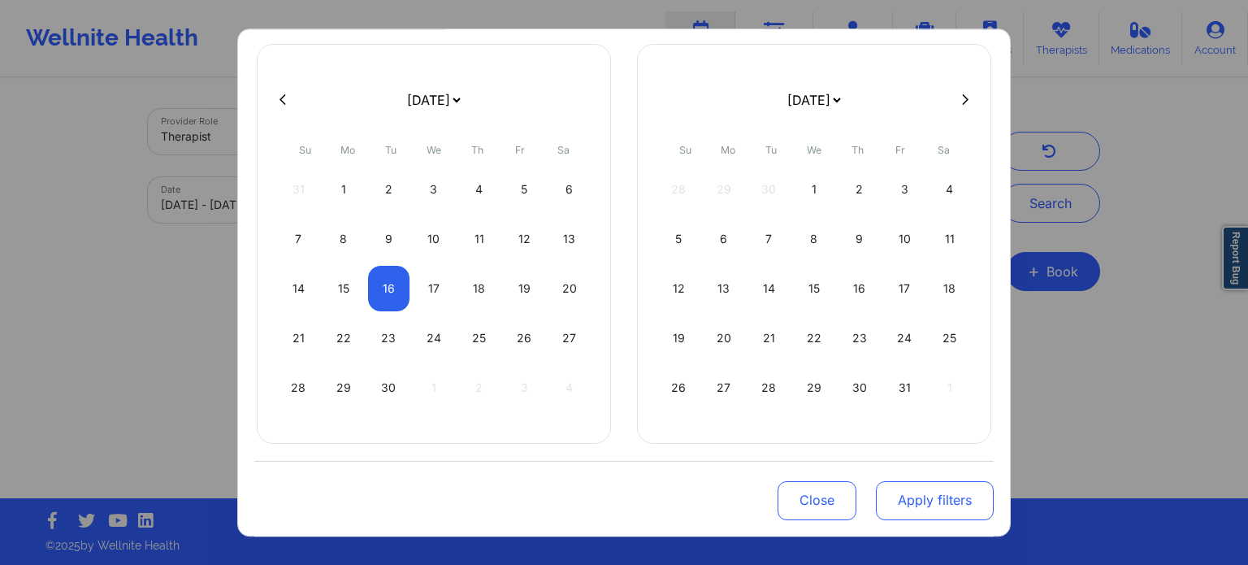
click at [927, 503] on button "Apply filters" at bounding box center [935, 499] width 118 height 39
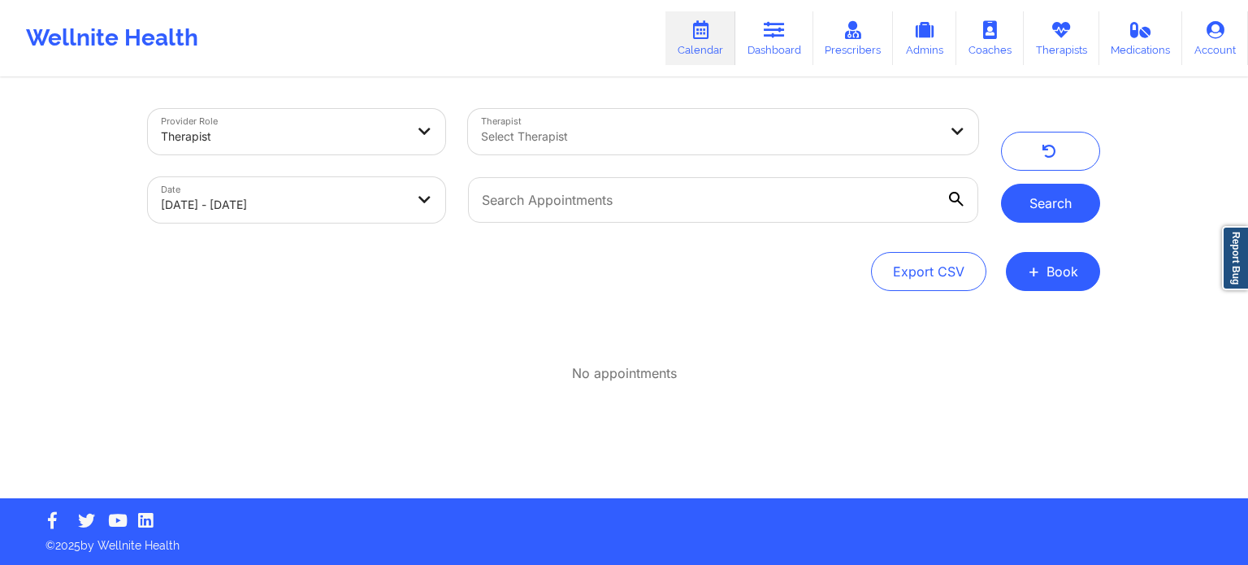
click at [1027, 204] on button "Search" at bounding box center [1050, 203] width 99 height 39
click at [179, 181] on body "Wellnite Health Calendar Dashboard Prescribers Admins Coaches Therapists Medica…" at bounding box center [624, 282] width 1248 height 565
select select "2025-8"
select select "2025-9"
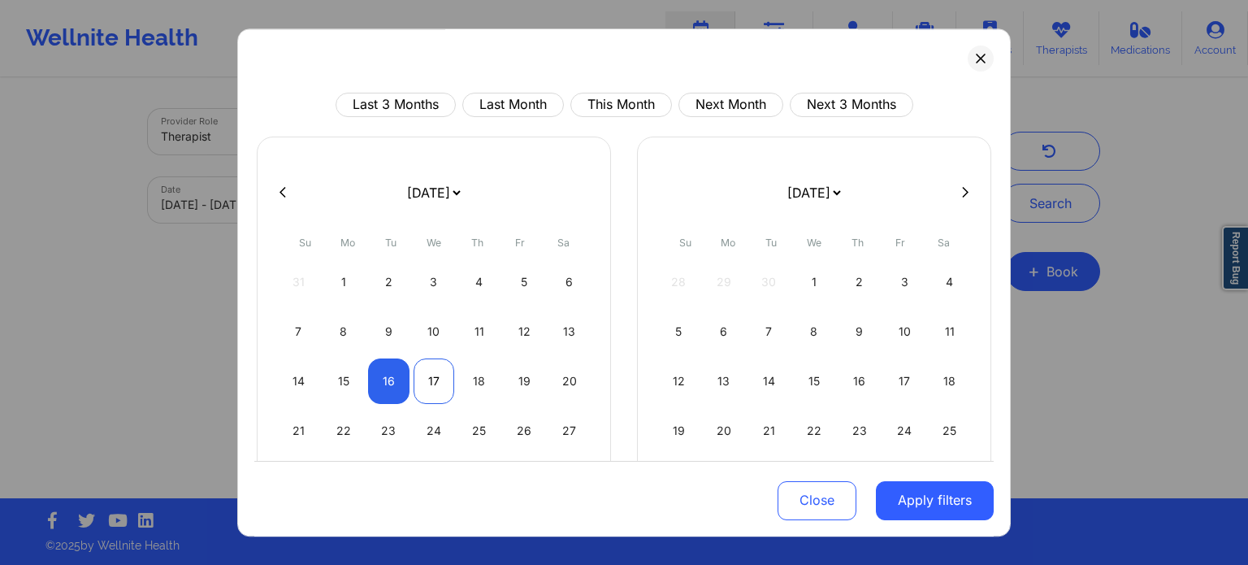
click at [433, 367] on div "17" at bounding box center [433, 380] width 41 height 45
select select "2025-8"
select select "2025-9"
click at [433, 367] on div "17" at bounding box center [433, 380] width 41 height 45
select select "2025-8"
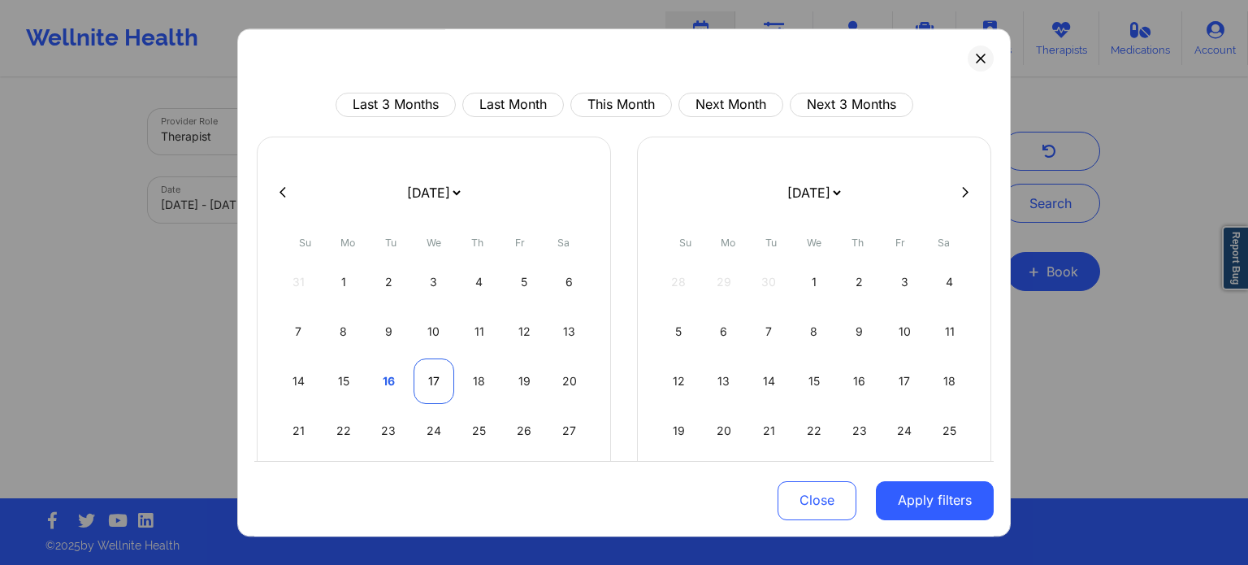
select select "2025-9"
click at [429, 376] on div "17" at bounding box center [433, 380] width 41 height 45
select select "2025-8"
select select "2025-9"
select select "2025-8"
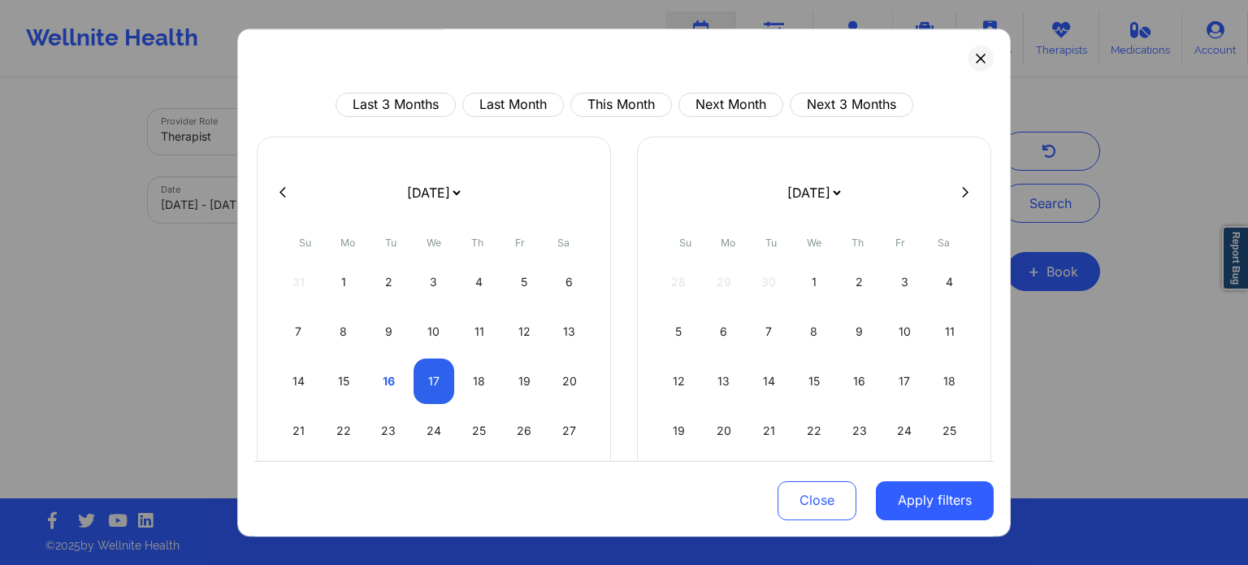
select select "2025-9"
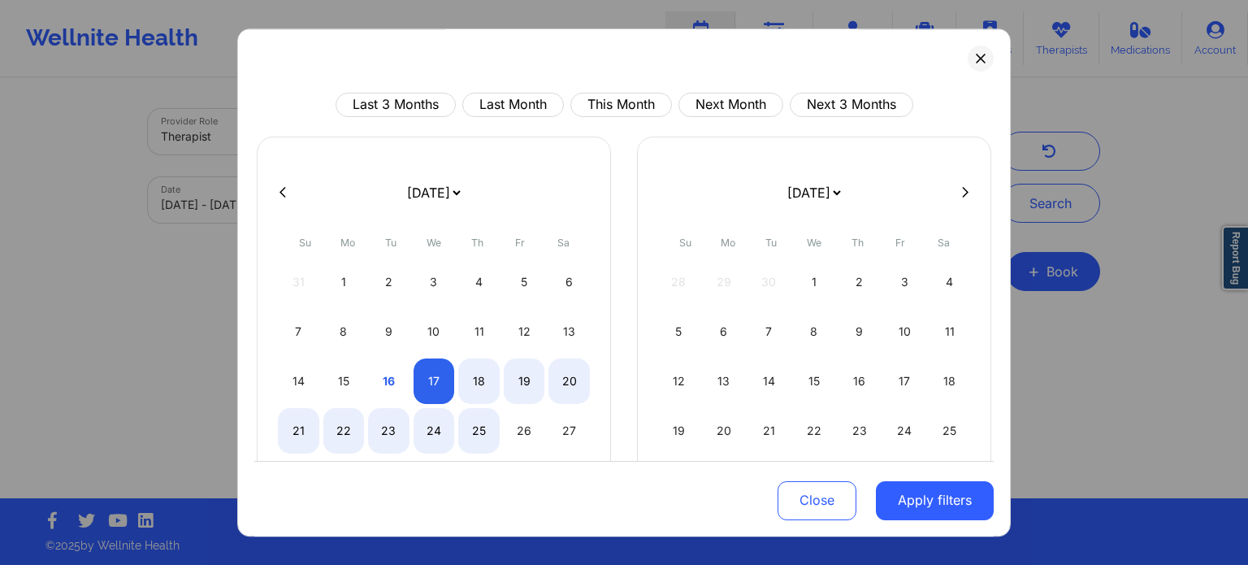
click at [933, 522] on div "Close Apply filters" at bounding box center [623, 498] width 739 height 76
click at [936, 500] on button "Apply filters" at bounding box center [935, 499] width 118 height 39
select select "2025-8"
select select "2025-9"
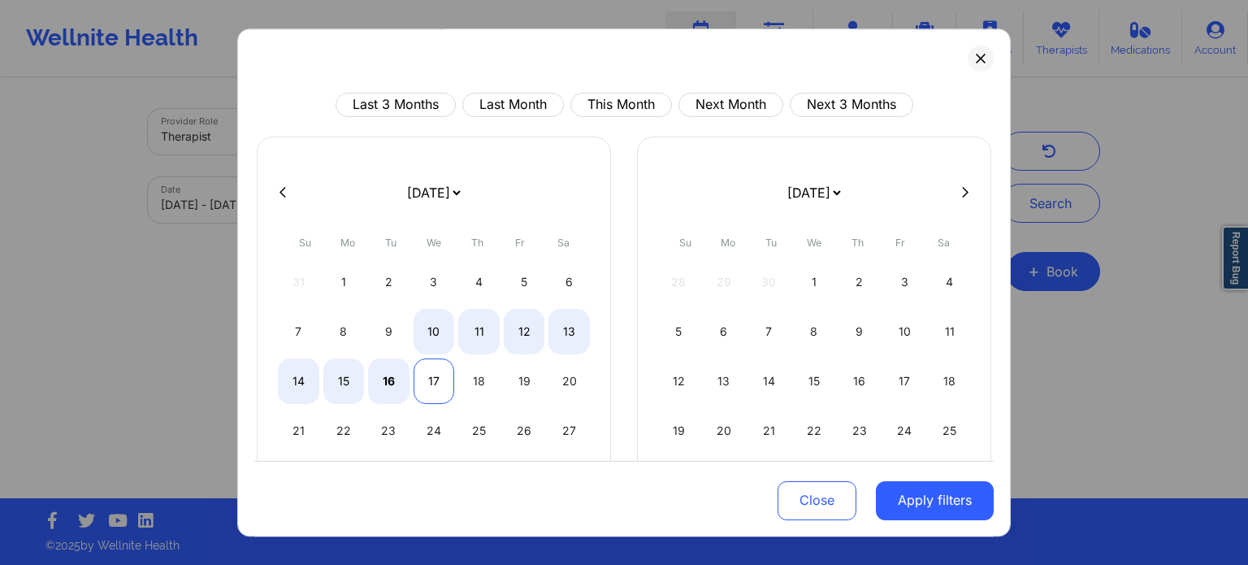
select select "2025-8"
select select "2025-9"
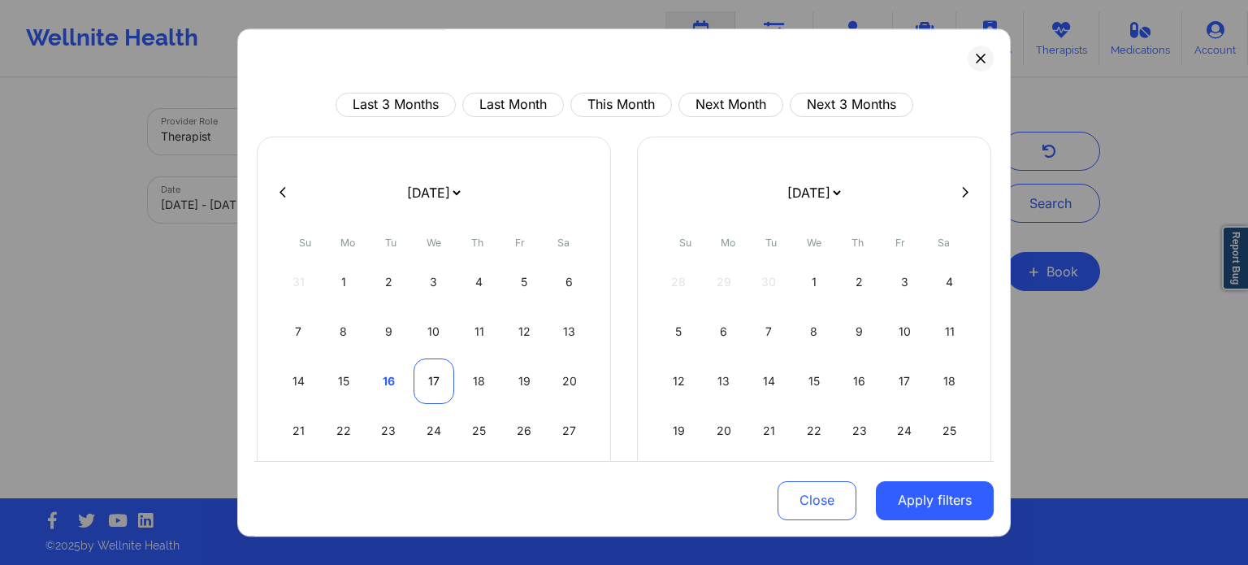
click at [435, 384] on div "17" at bounding box center [433, 380] width 41 height 45
select select "2025-8"
select select "2025-9"
click at [903, 498] on button "Apply filters" at bounding box center [935, 499] width 118 height 39
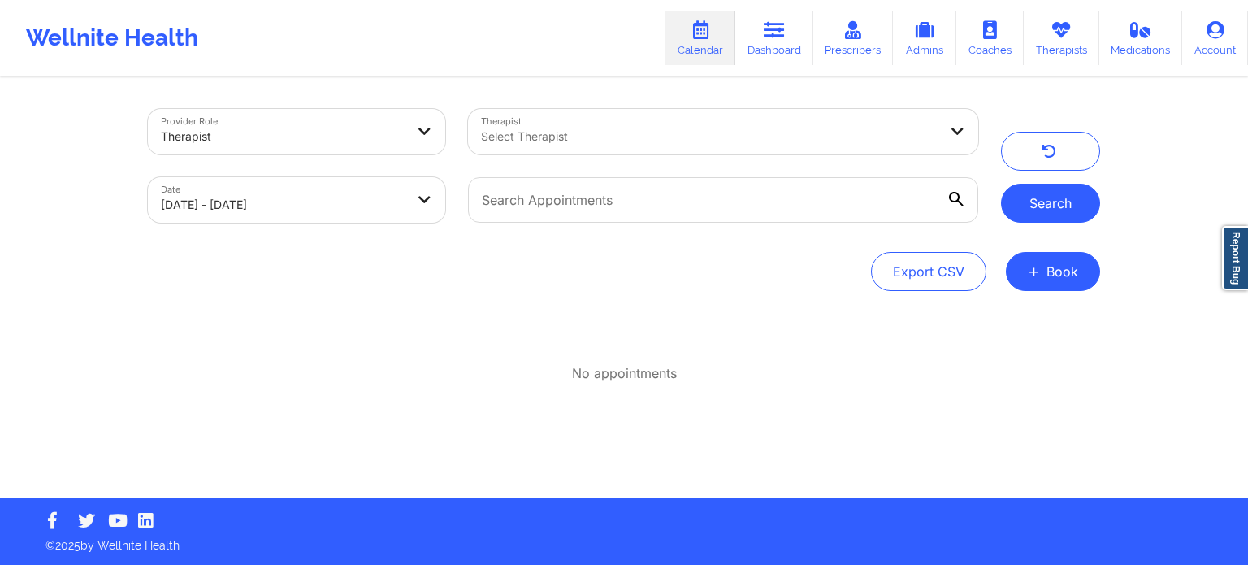
click at [1059, 188] on button "Search" at bounding box center [1050, 203] width 99 height 39
click at [1046, 222] on button "Search" at bounding box center [1050, 203] width 99 height 39
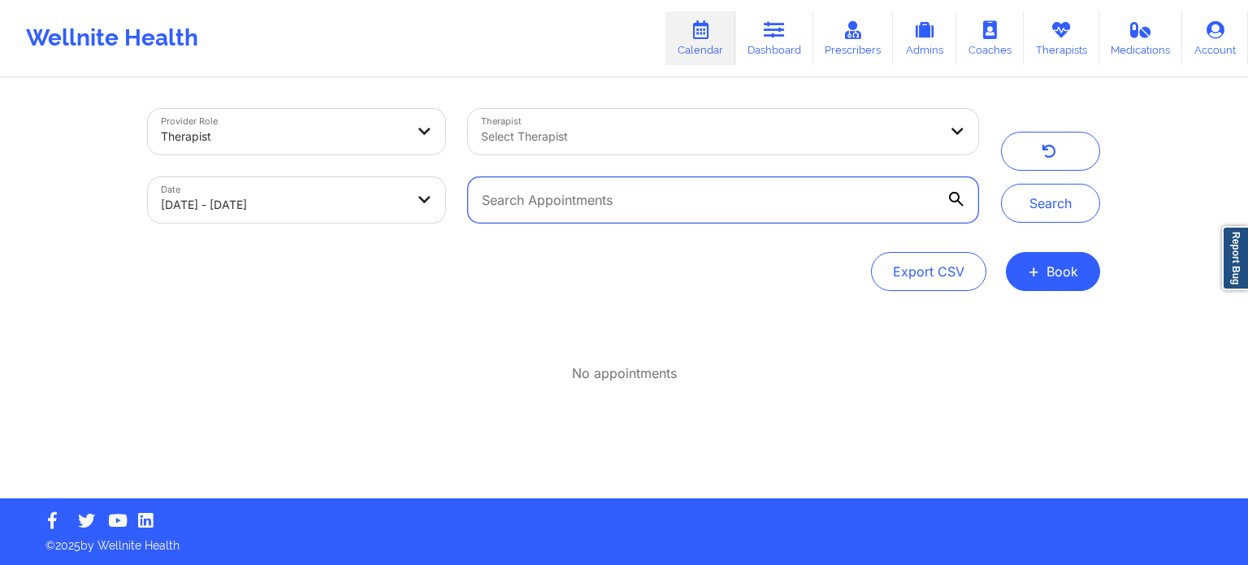
click at [552, 214] on input "text" at bounding box center [723, 199] width 510 height 45
type input "j"
click at [539, 208] on input "text" at bounding box center [723, 199] width 510 height 45
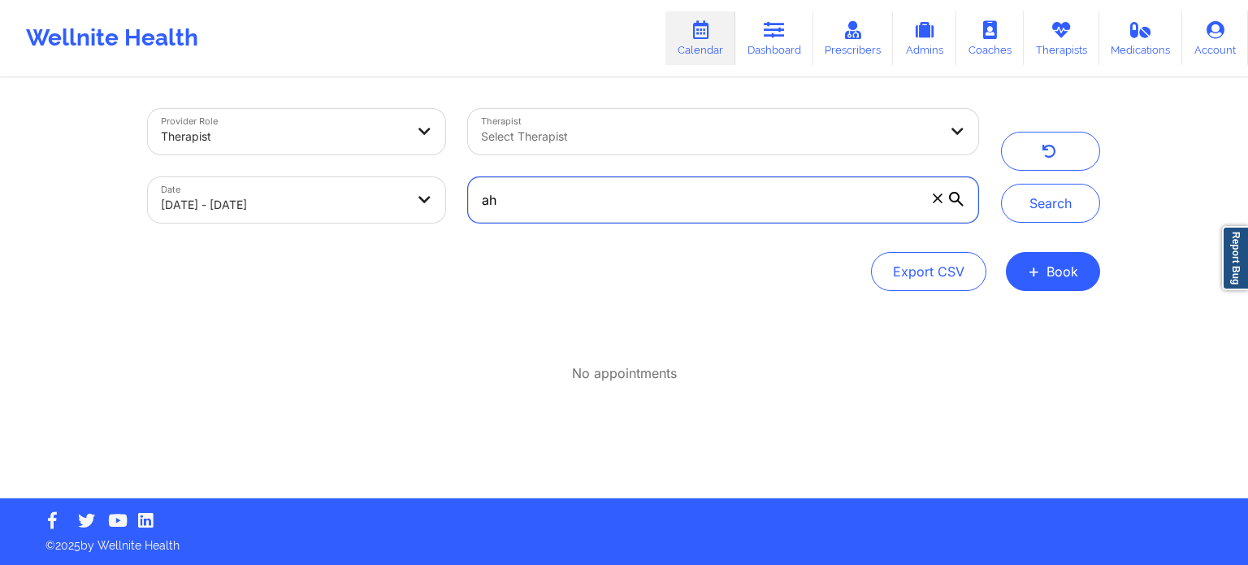
type input "a"
select select "2025-8"
select select "2025-9"
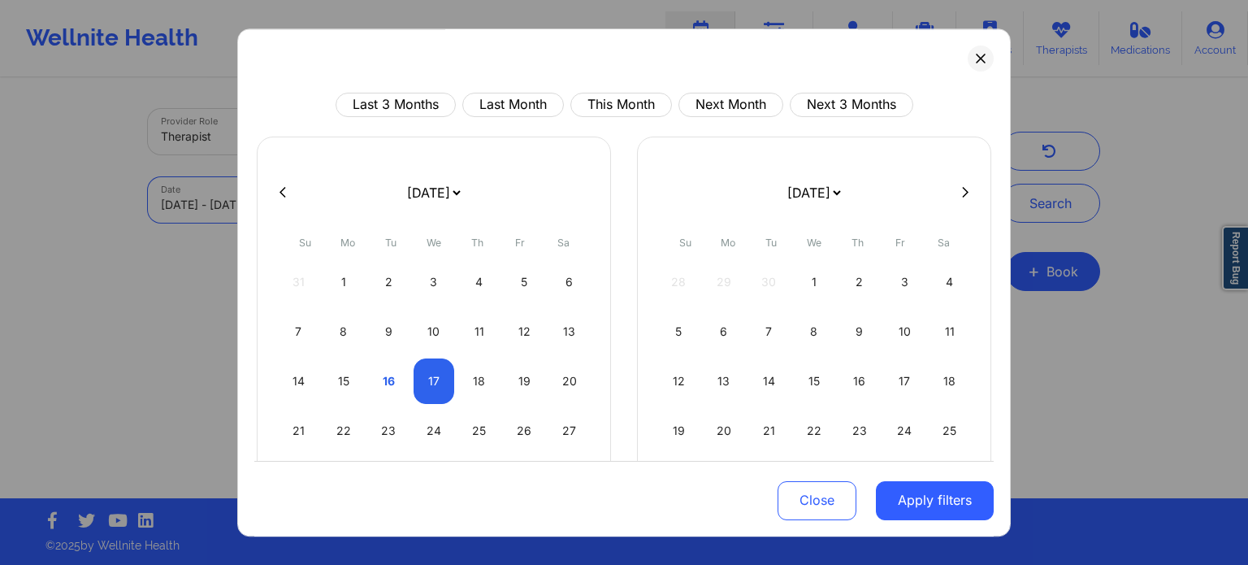
click at [279, 197] on body "Wellnite Health Calendar Dashboard Prescribers Admins Coaches Therapists Medica…" at bounding box center [624, 282] width 1248 height 565
click at [512, 377] on div "19" at bounding box center [524, 380] width 41 height 45
select select "2025-8"
select select "2025-9"
select select "2025-8"
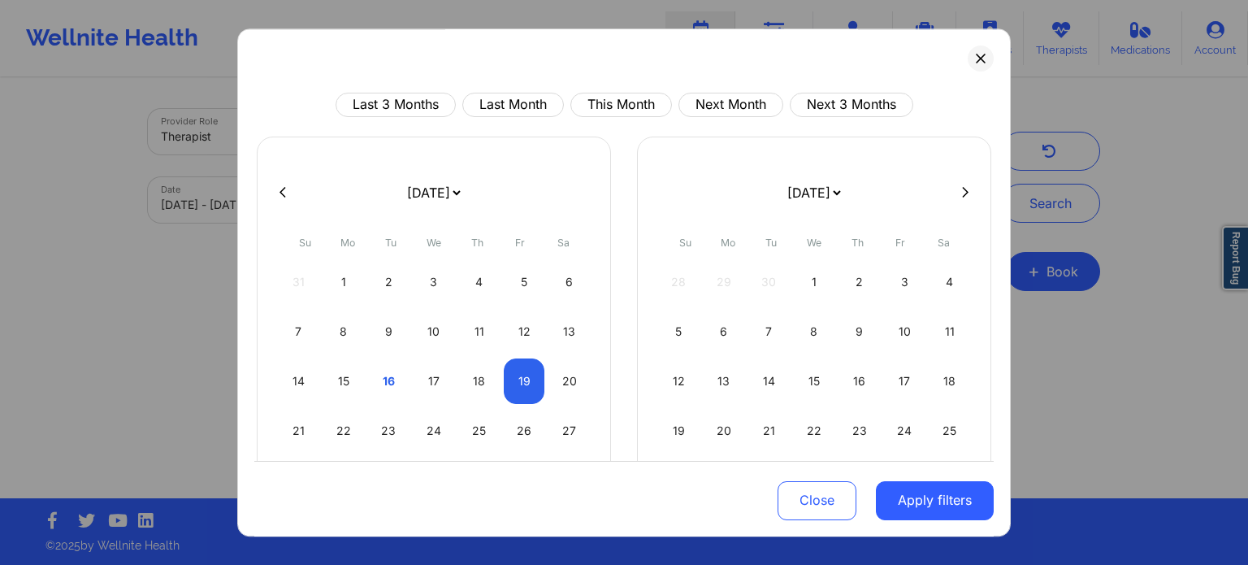
select select "2025-9"
select select "2025-8"
select select "2025-9"
click at [389, 384] on div "16" at bounding box center [388, 380] width 41 height 45
select select "2025-8"
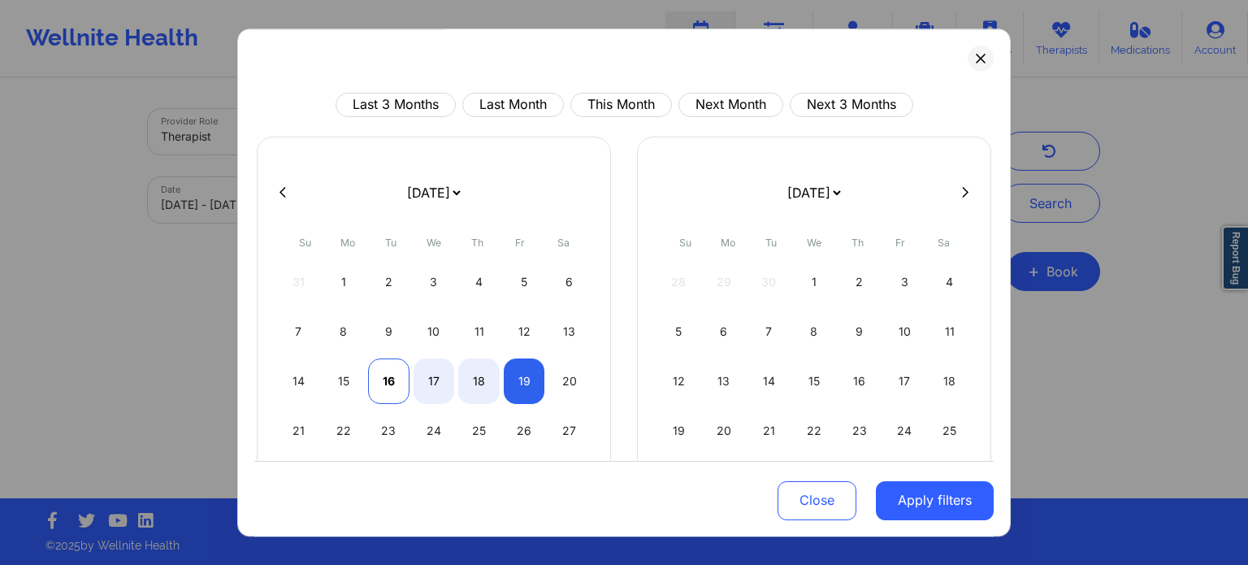
select select "2025-9"
select select "2025-8"
select select "2025-9"
select select "2025-8"
select select "2025-9"
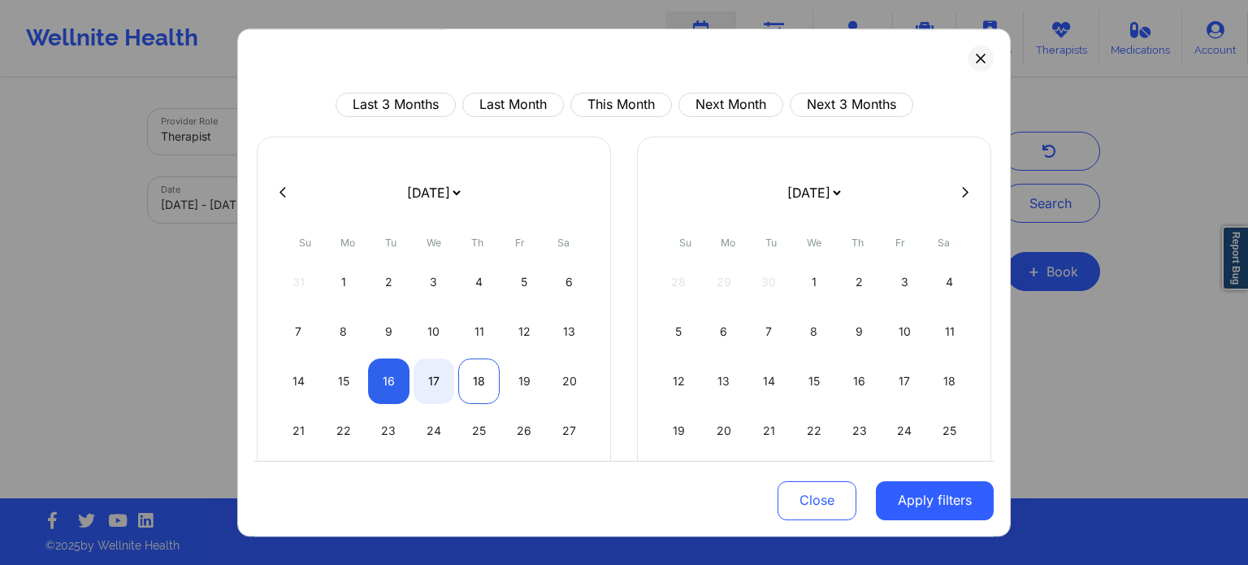
click at [471, 375] on div "18" at bounding box center [478, 380] width 41 height 45
select select "2025-8"
select select "2025-9"
click at [894, 506] on button "Apply filters" at bounding box center [935, 499] width 118 height 39
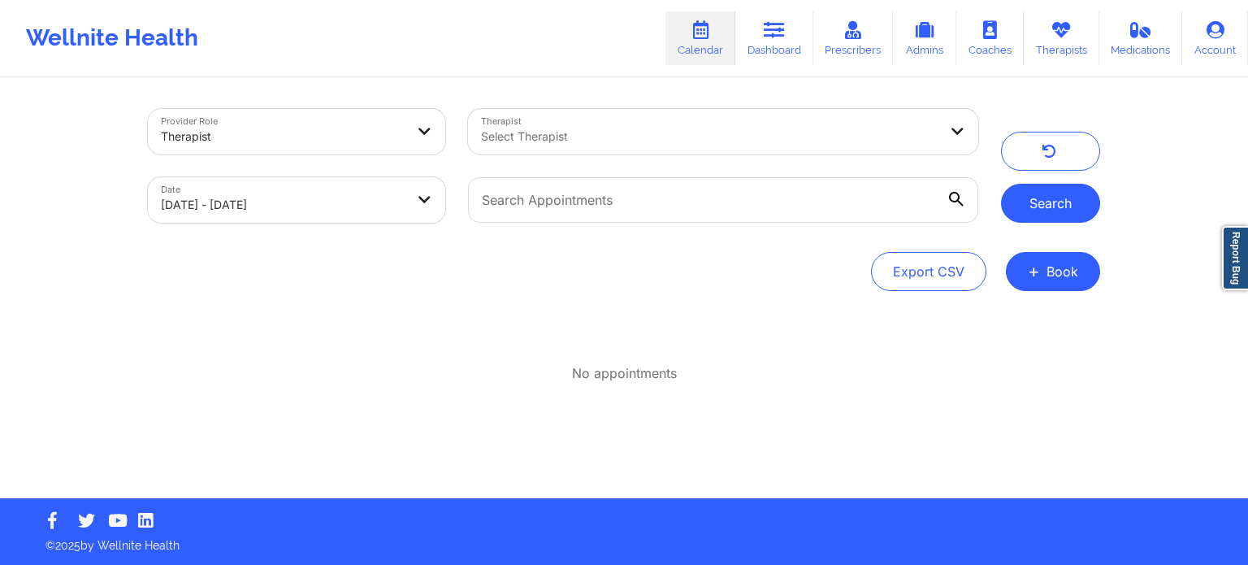
click at [1043, 193] on button "Search" at bounding box center [1050, 203] width 99 height 39
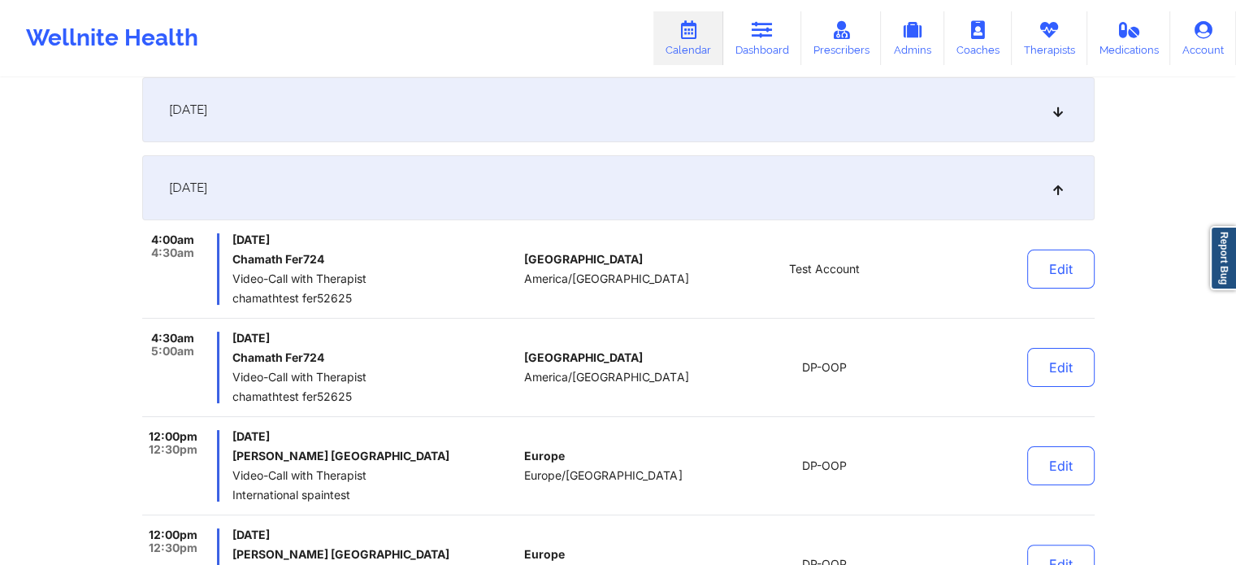
scroll to position [250, 0]
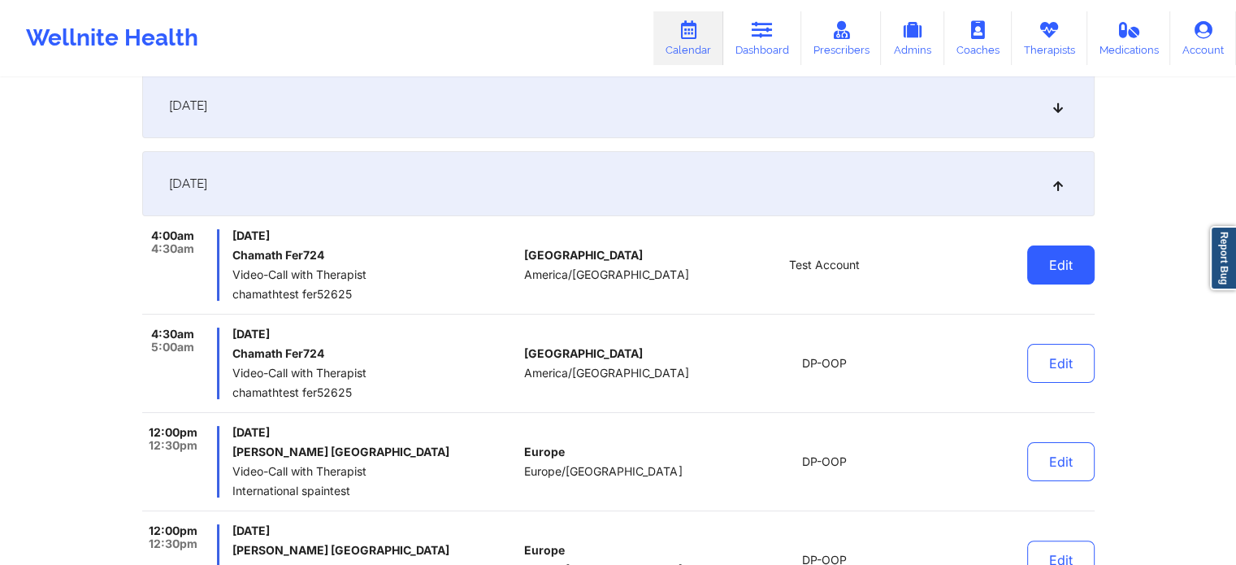
click at [1040, 268] on button "Edit" at bounding box center [1060, 264] width 67 height 39
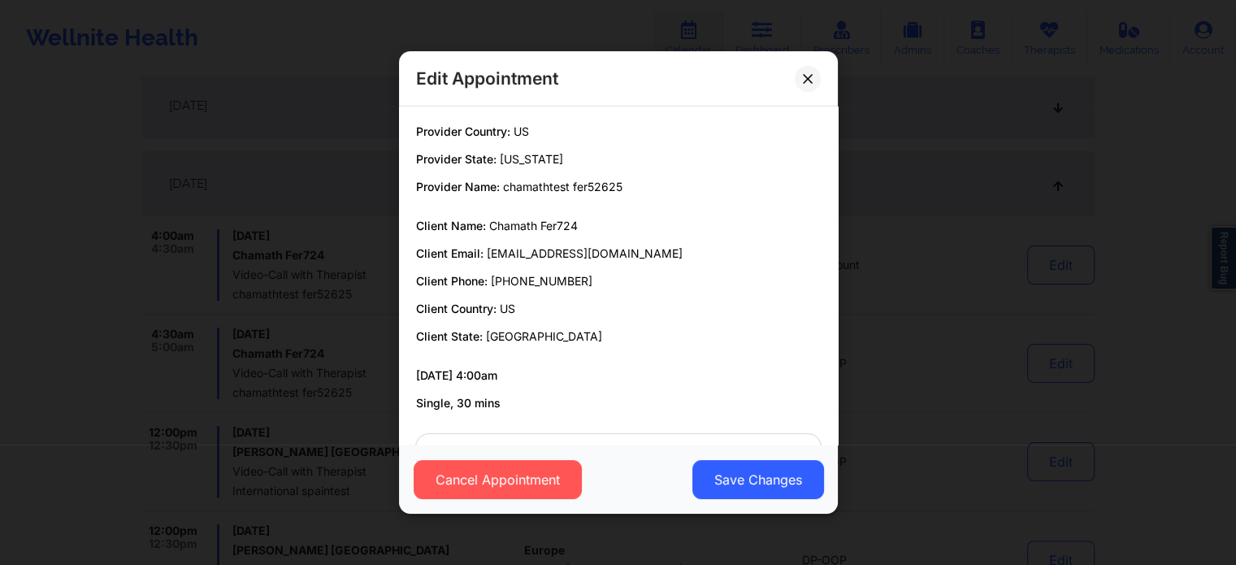
drag, startPoint x: 838, startPoint y: 152, endPoint x: 887, endPoint y: 355, distance: 209.0
click at [887, 355] on div "Edit Appointment Provider Country: [GEOGRAPHIC_DATA] Provider State: [US_STATE]…" at bounding box center [618, 282] width 1236 height 565
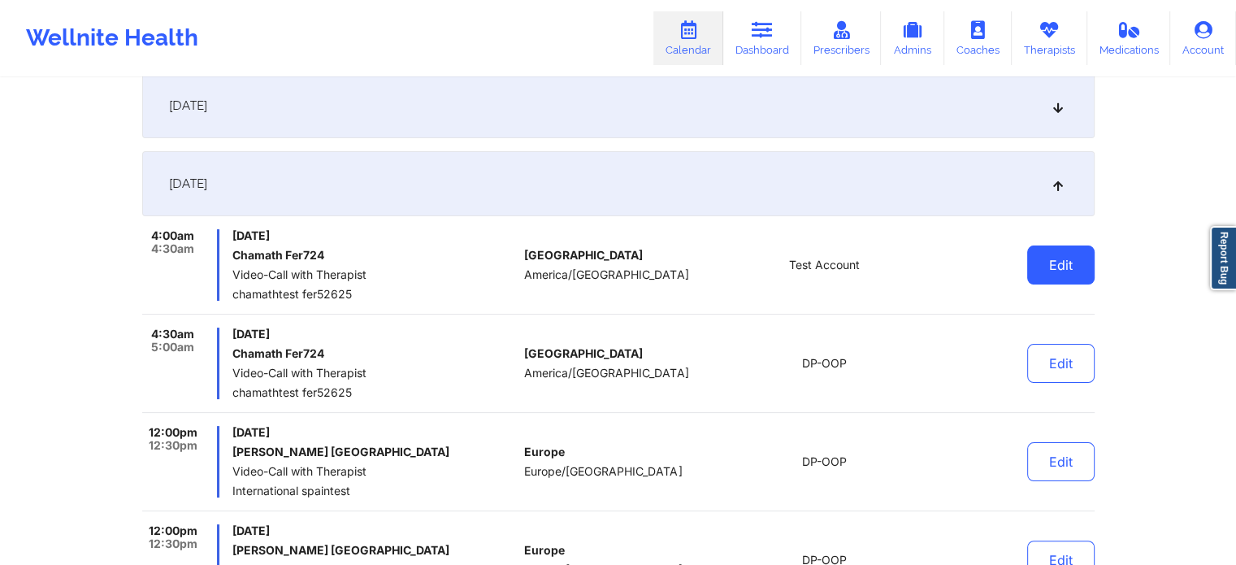
drag, startPoint x: 1020, startPoint y: 253, endPoint x: 1044, endPoint y: 266, distance: 28.0
click at [1044, 266] on div "Edit" at bounding box center [1018, 264] width 150 height 71
click at [1044, 266] on button "Edit" at bounding box center [1060, 264] width 67 height 39
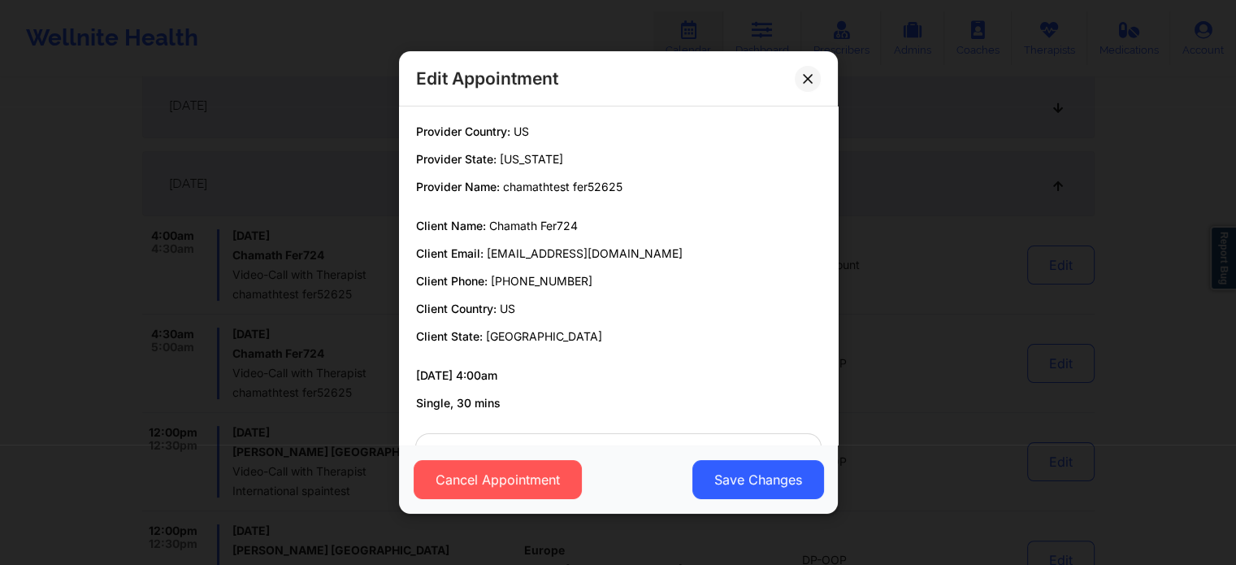
scroll to position [58, 0]
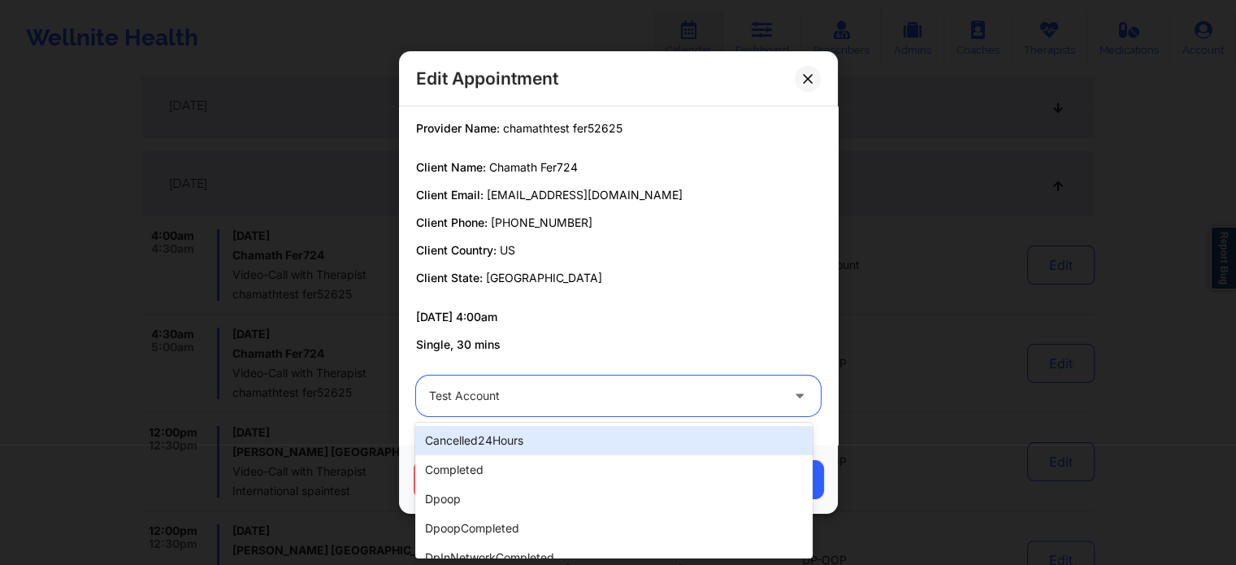
click at [578, 404] on div at bounding box center [604, 395] width 351 height 19
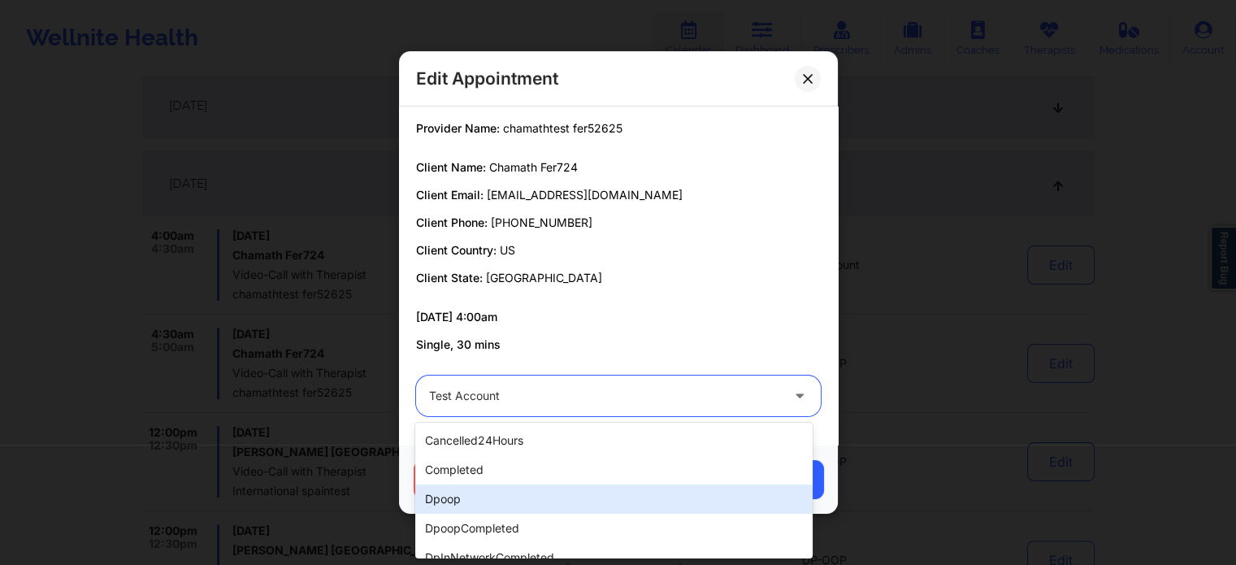
click at [444, 507] on div "dpoop" at bounding box center [613, 498] width 396 height 29
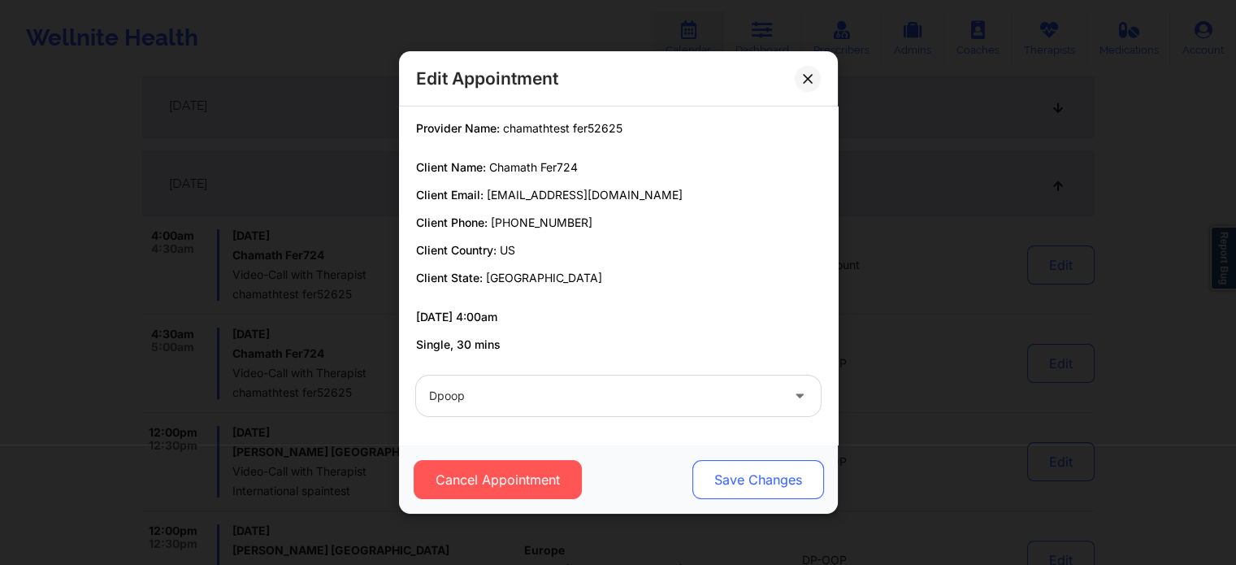
click at [785, 470] on button "Save Changes" at bounding box center [757, 479] width 132 height 39
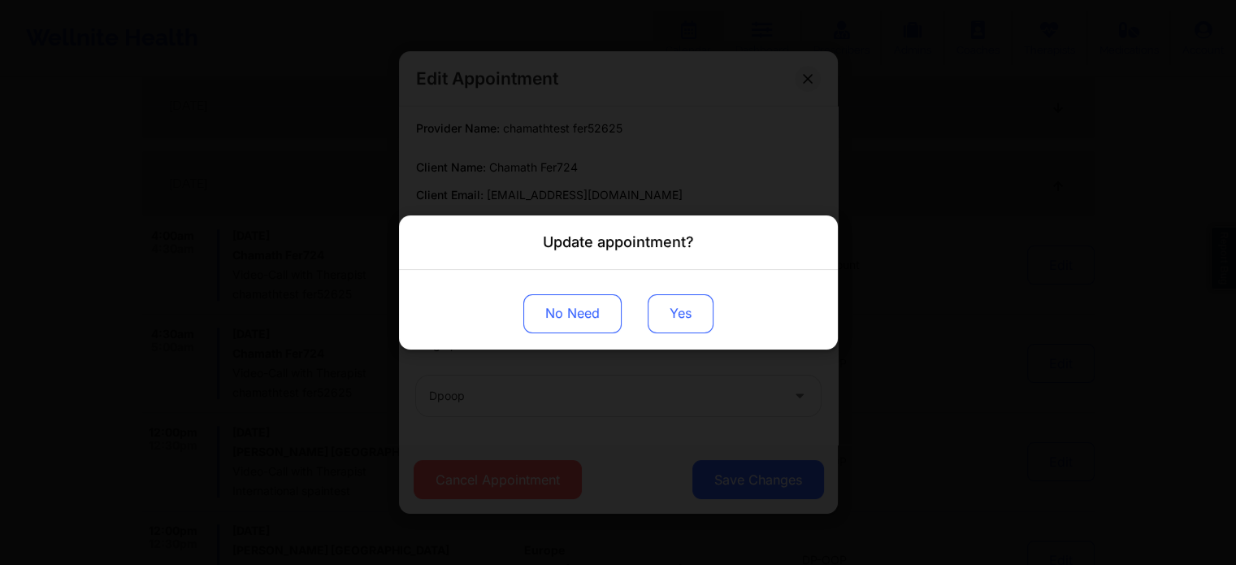
click at [676, 306] on button "Yes" at bounding box center [680, 313] width 66 height 39
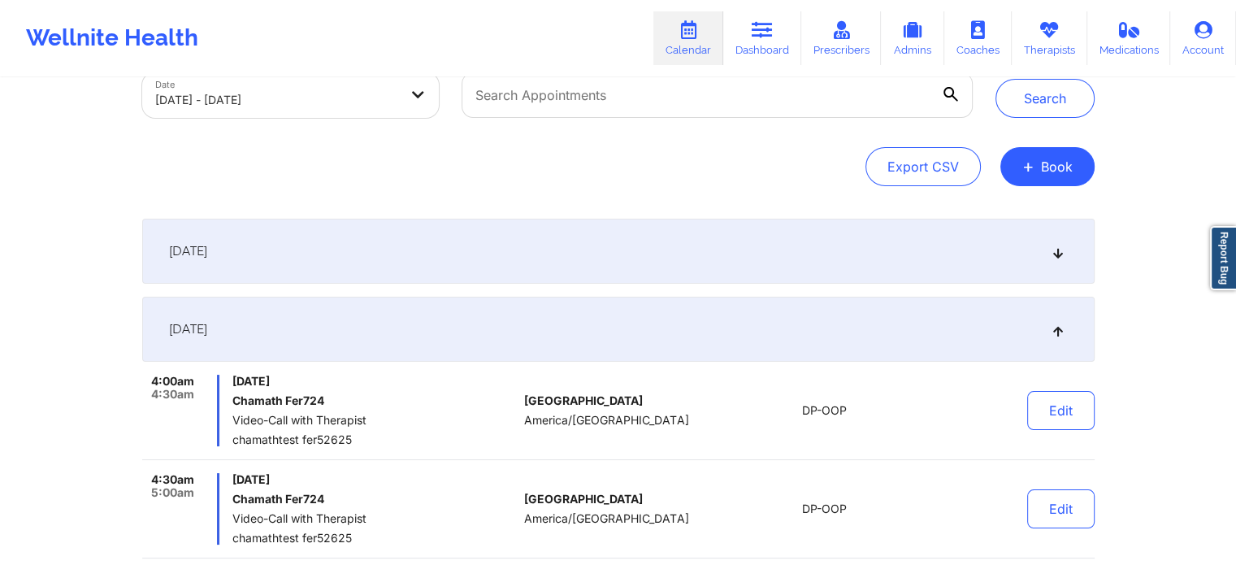
scroll to position [101, 0]
